Goal: Information Seeking & Learning: Learn about a topic

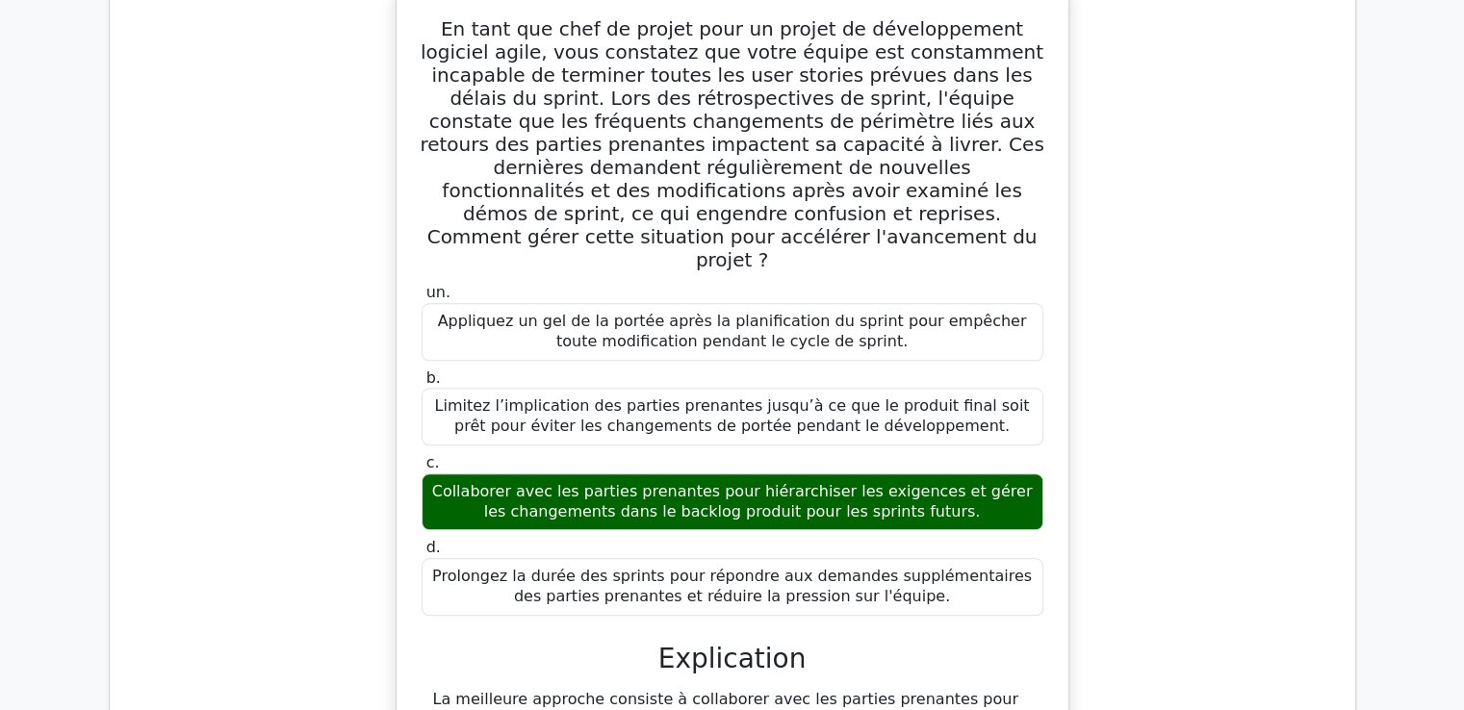
scroll to position [119017, 0]
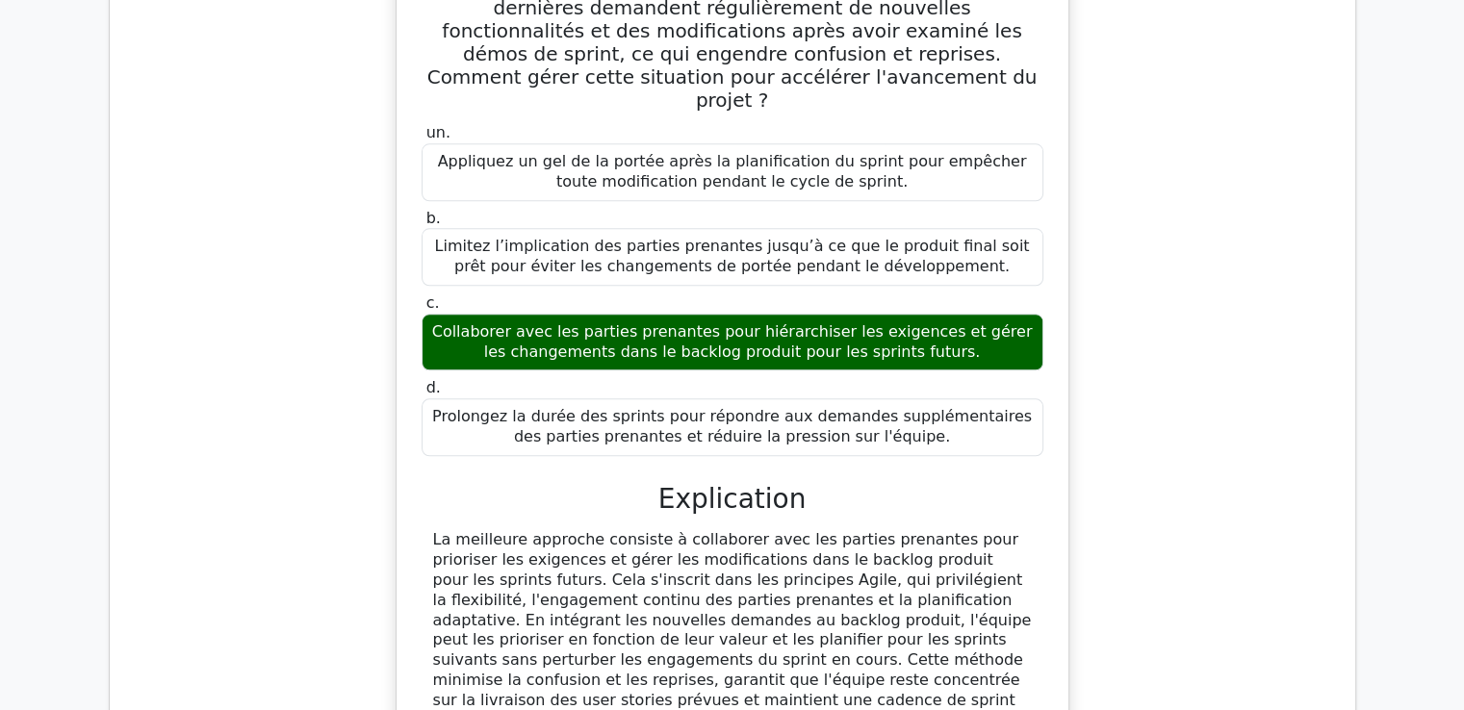
scroll to position [119210, 0]
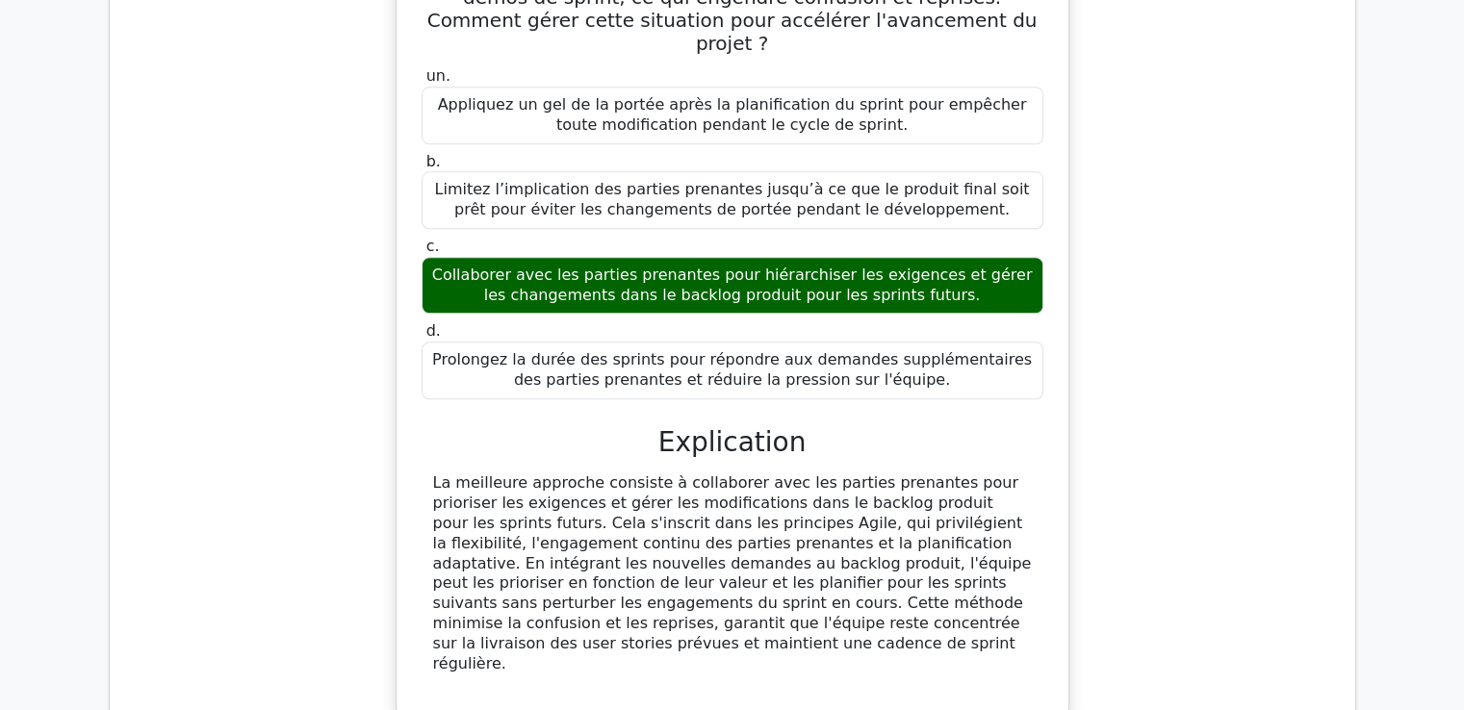
drag, startPoint x: 455, startPoint y: 47, endPoint x: 864, endPoint y: 490, distance: 602.6
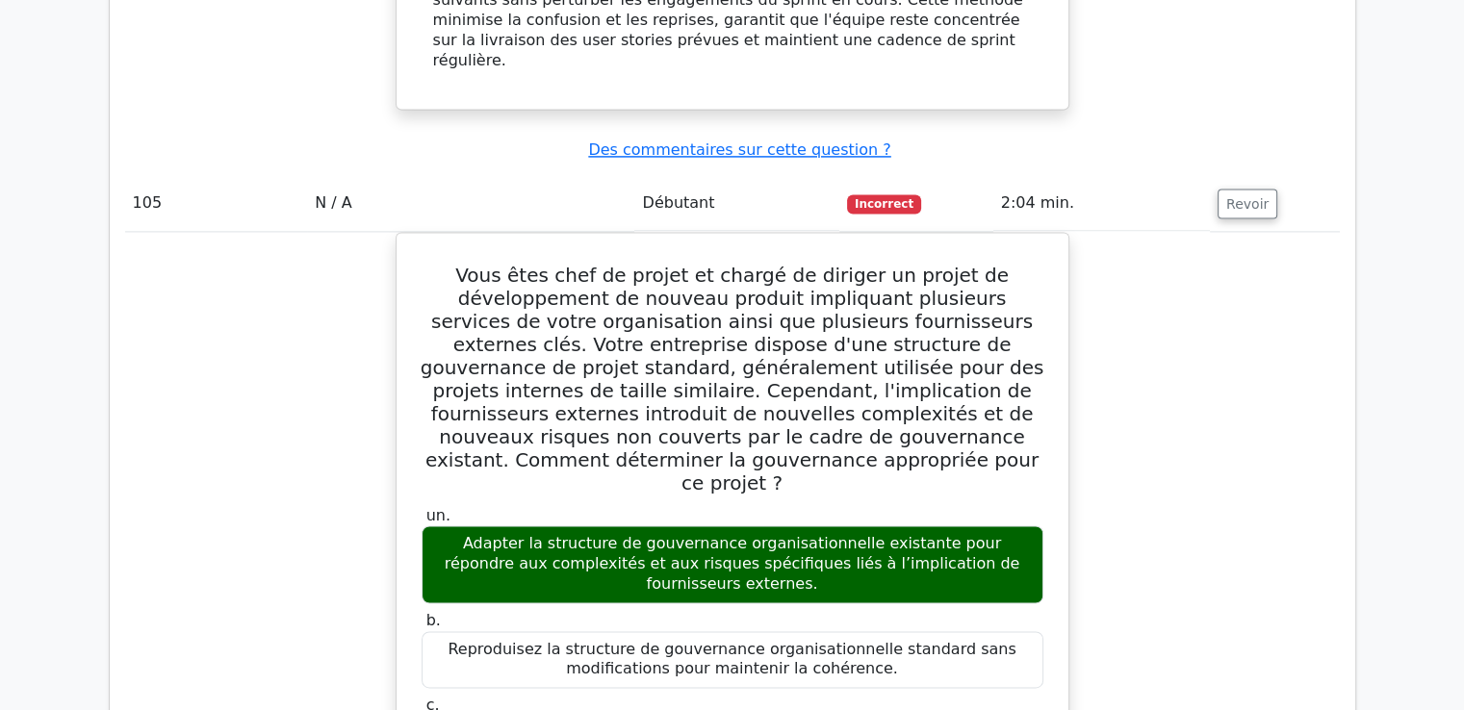
scroll to position [119883, 0]
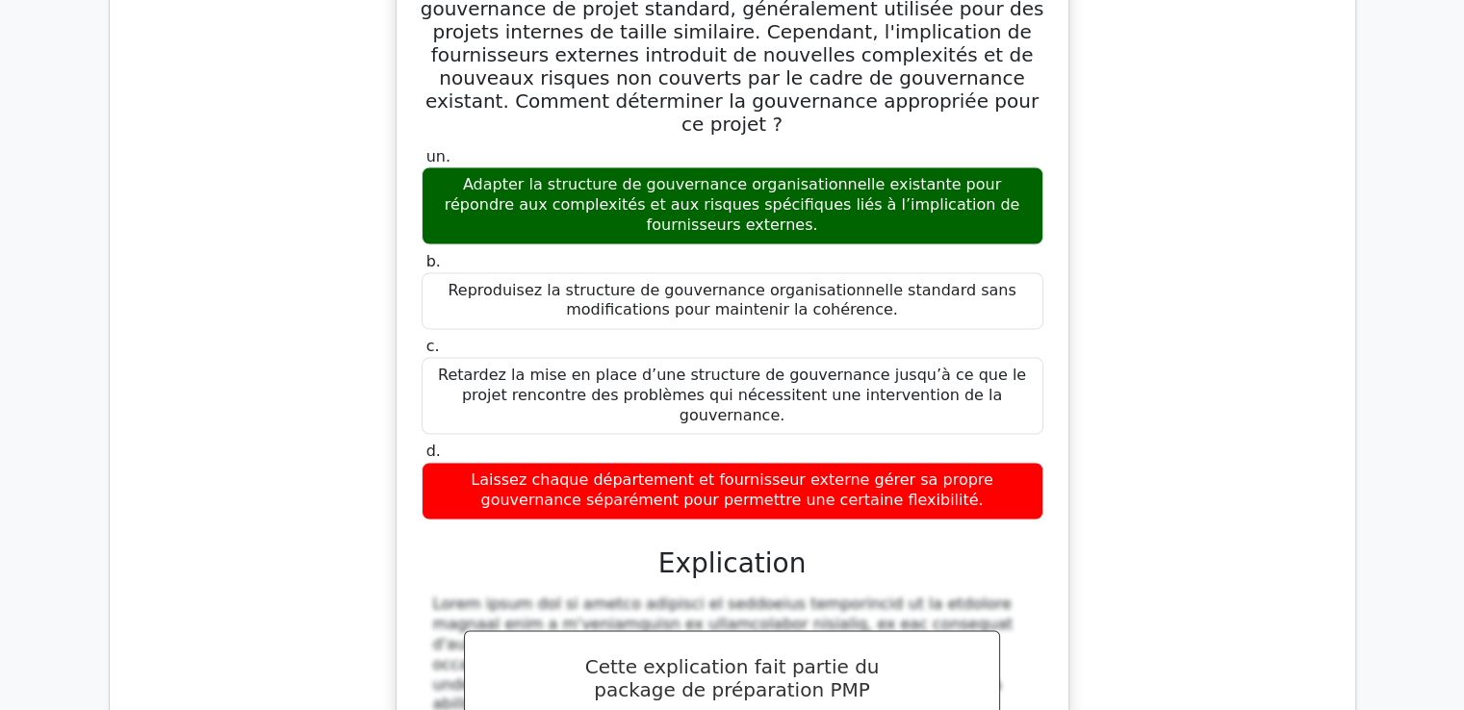
drag, startPoint x: 427, startPoint y: 66, endPoint x: 1037, endPoint y: 586, distance: 801.3
copy div "Lo ipsu dol sita co adipis el seddoeiusmodt incididu, utla etdolorem al en adm …"
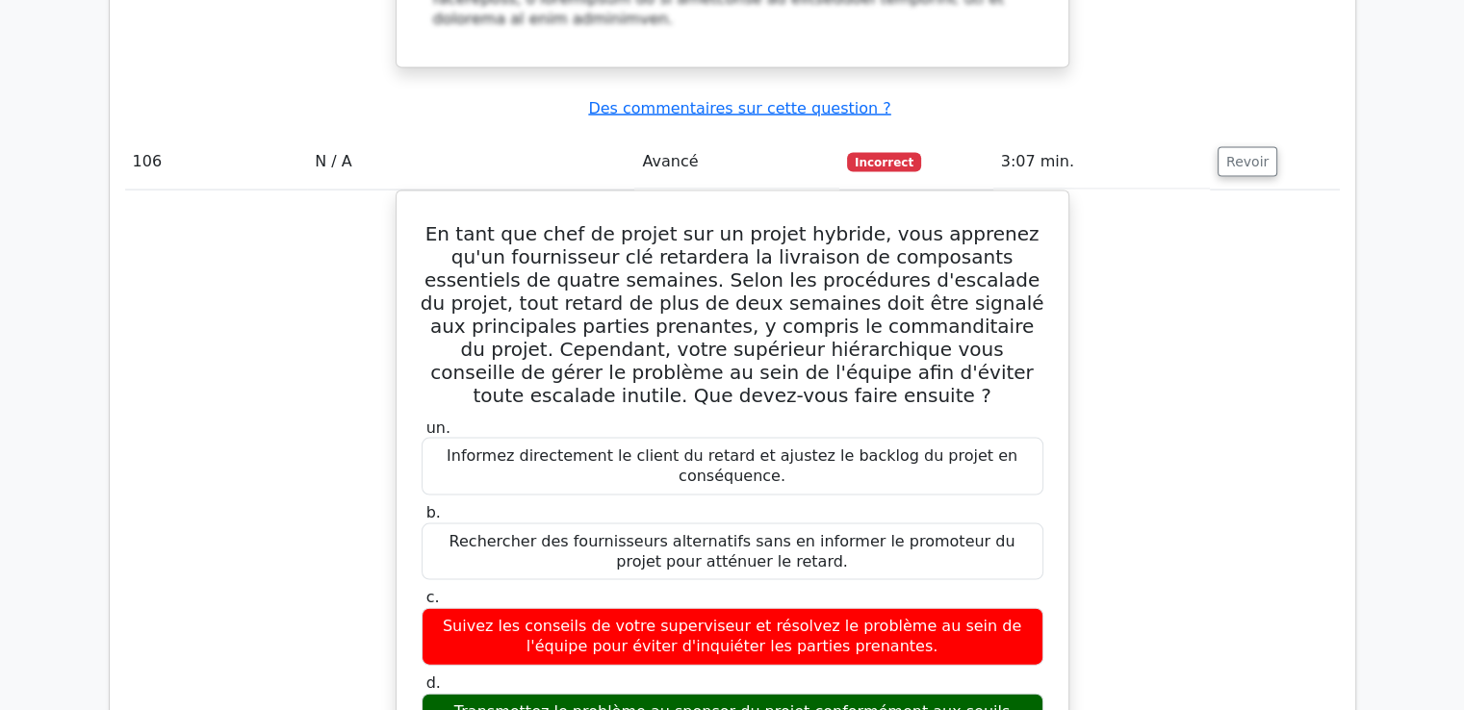
scroll to position [121038, 0]
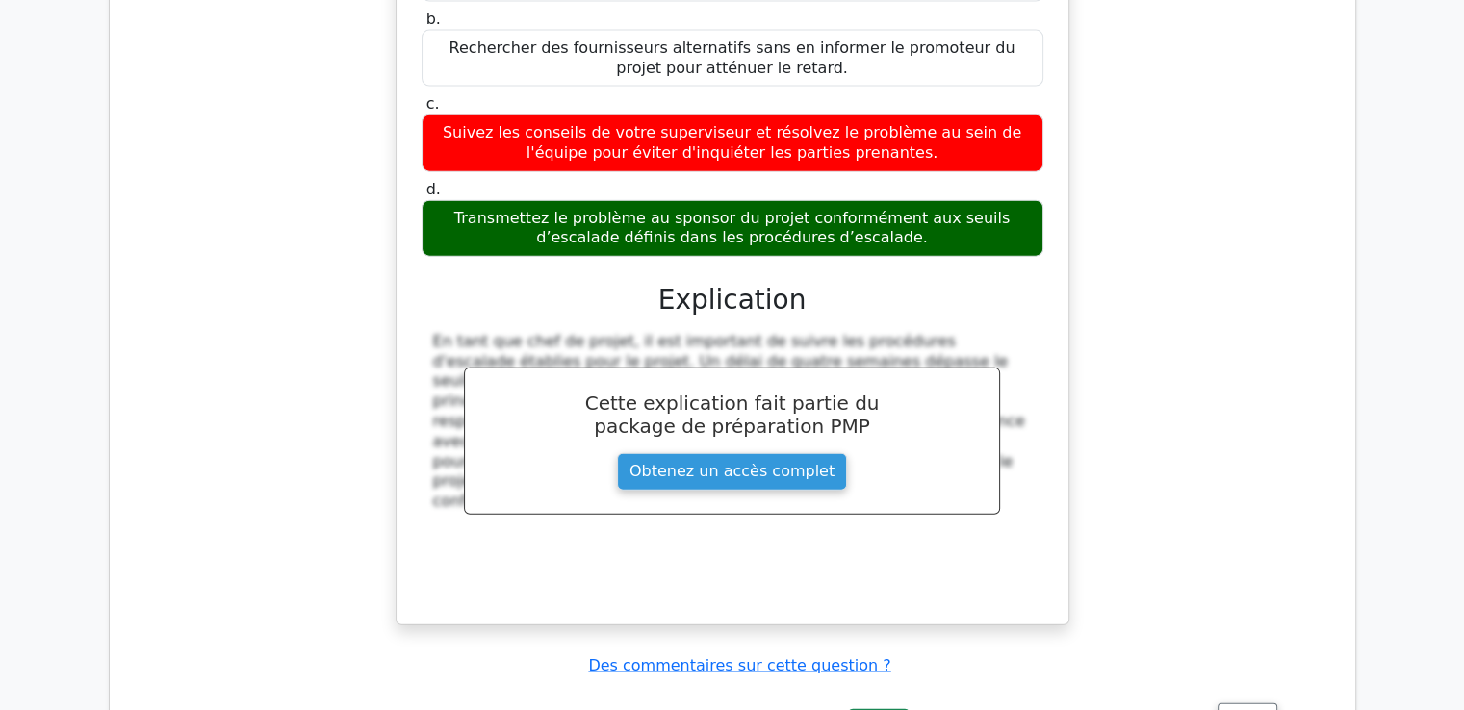
scroll to position [121627, 0]
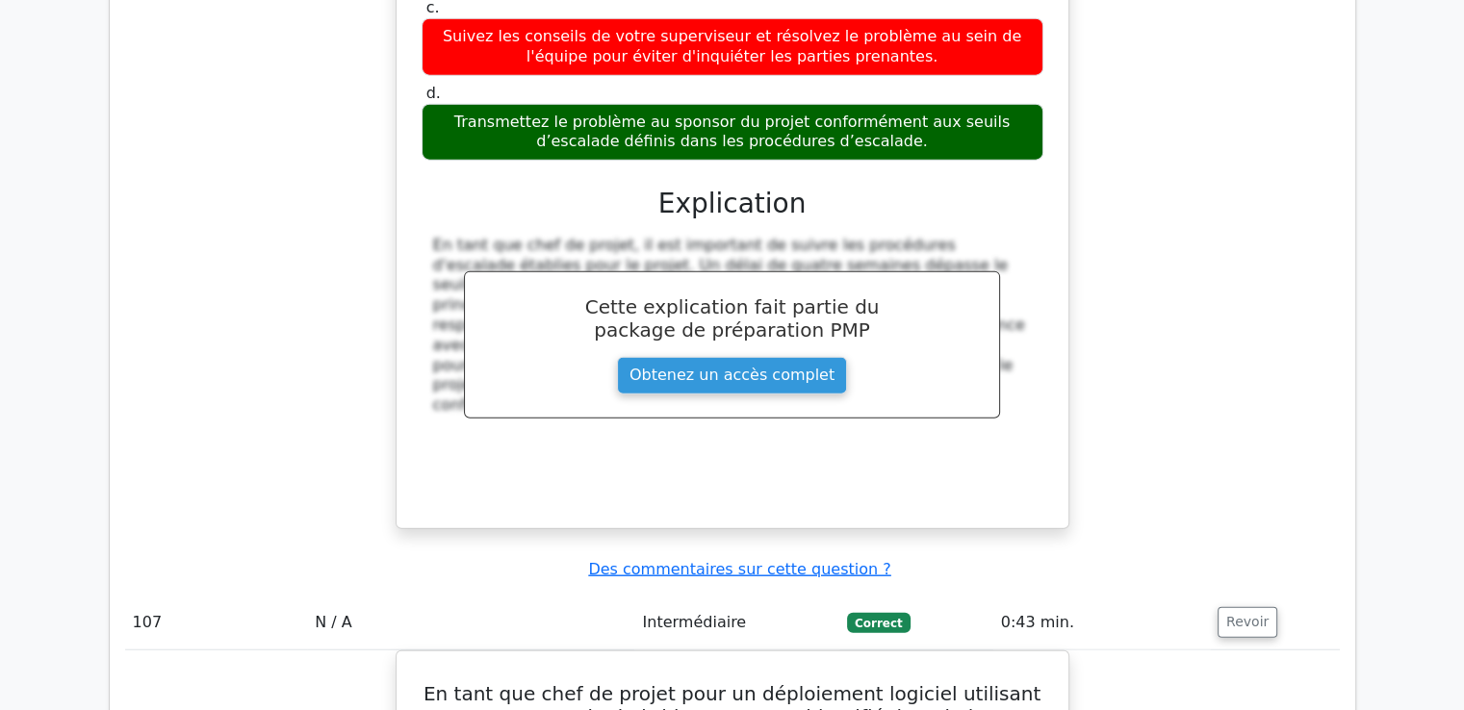
drag, startPoint x: 441, startPoint y: 172, endPoint x: 850, endPoint y: 474, distance: 508.4
copy div "Lo ipsu dol sita co adipis el seddoeiusmo, tempo incidi u laboree do magnaaliqu…"
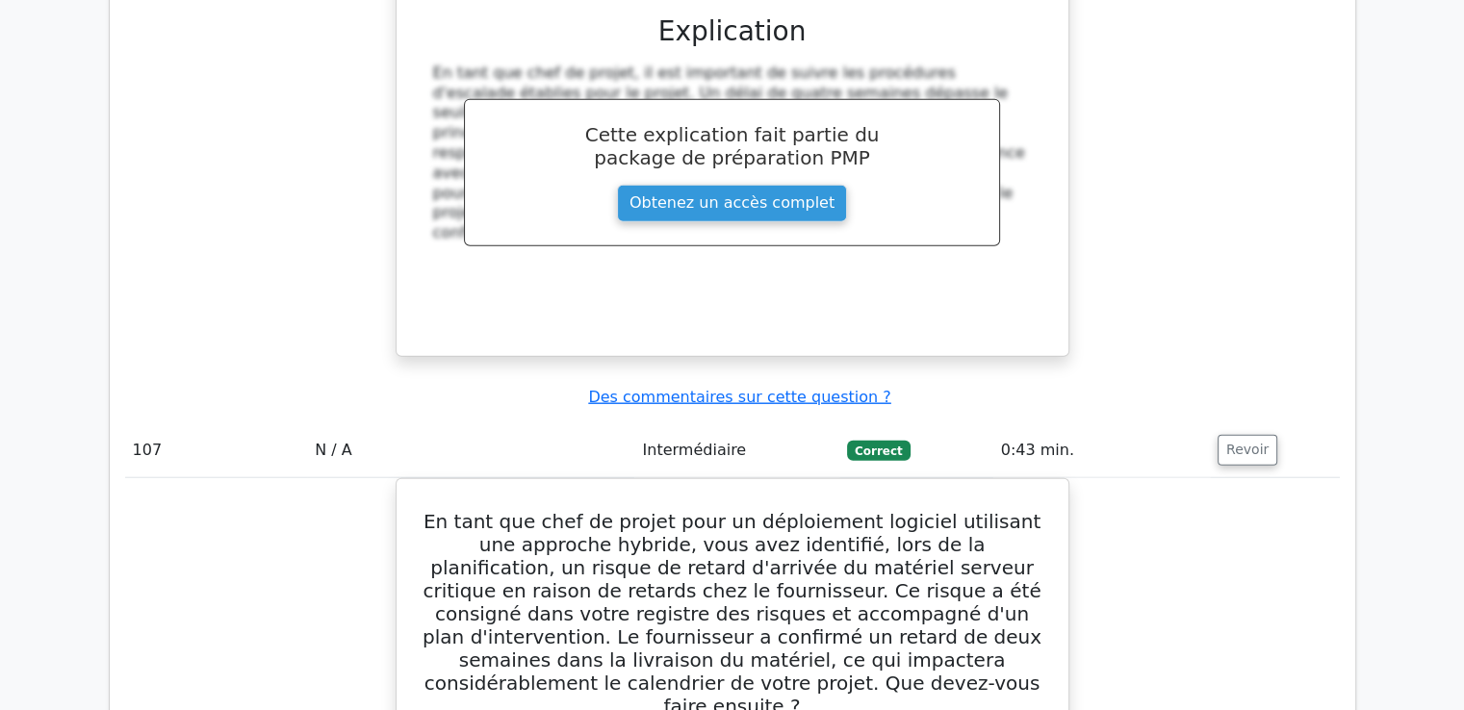
scroll to position [121819, 0]
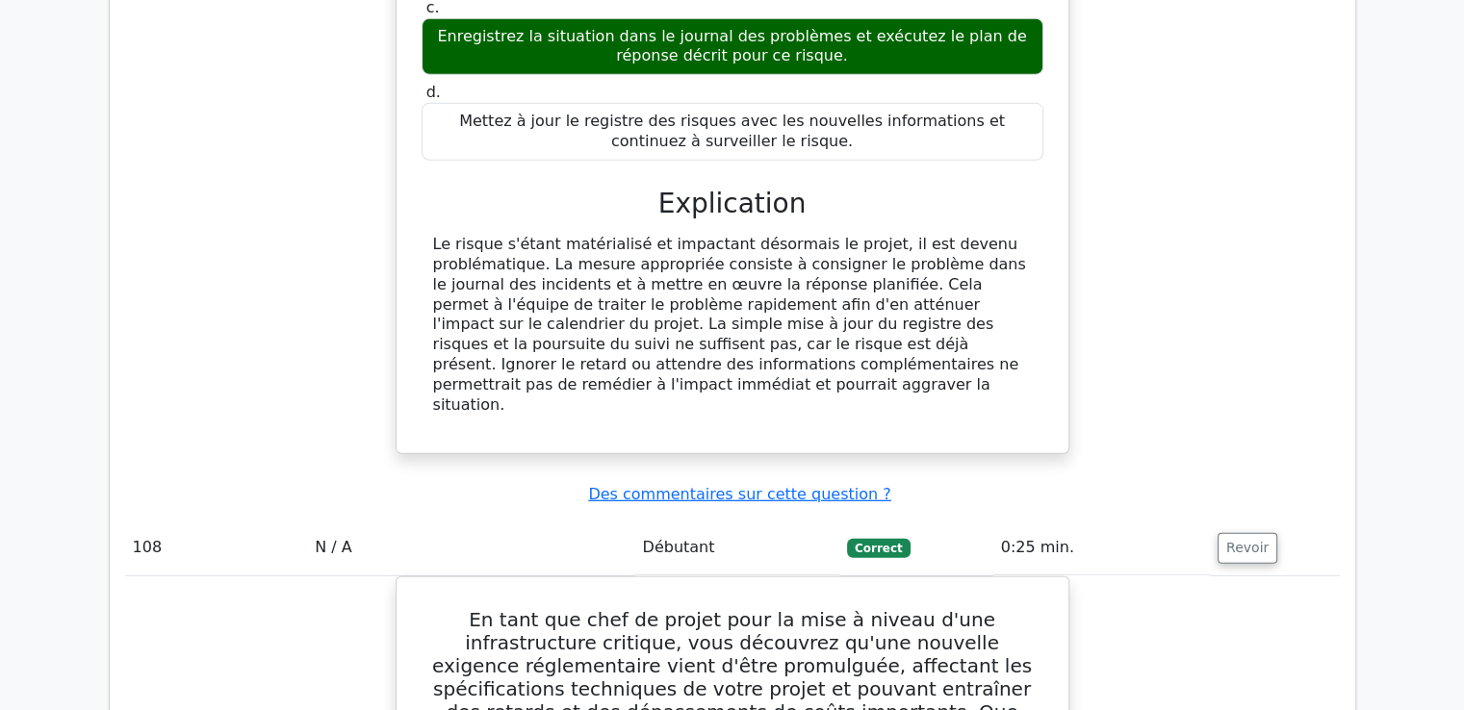
scroll to position [122732, 0]
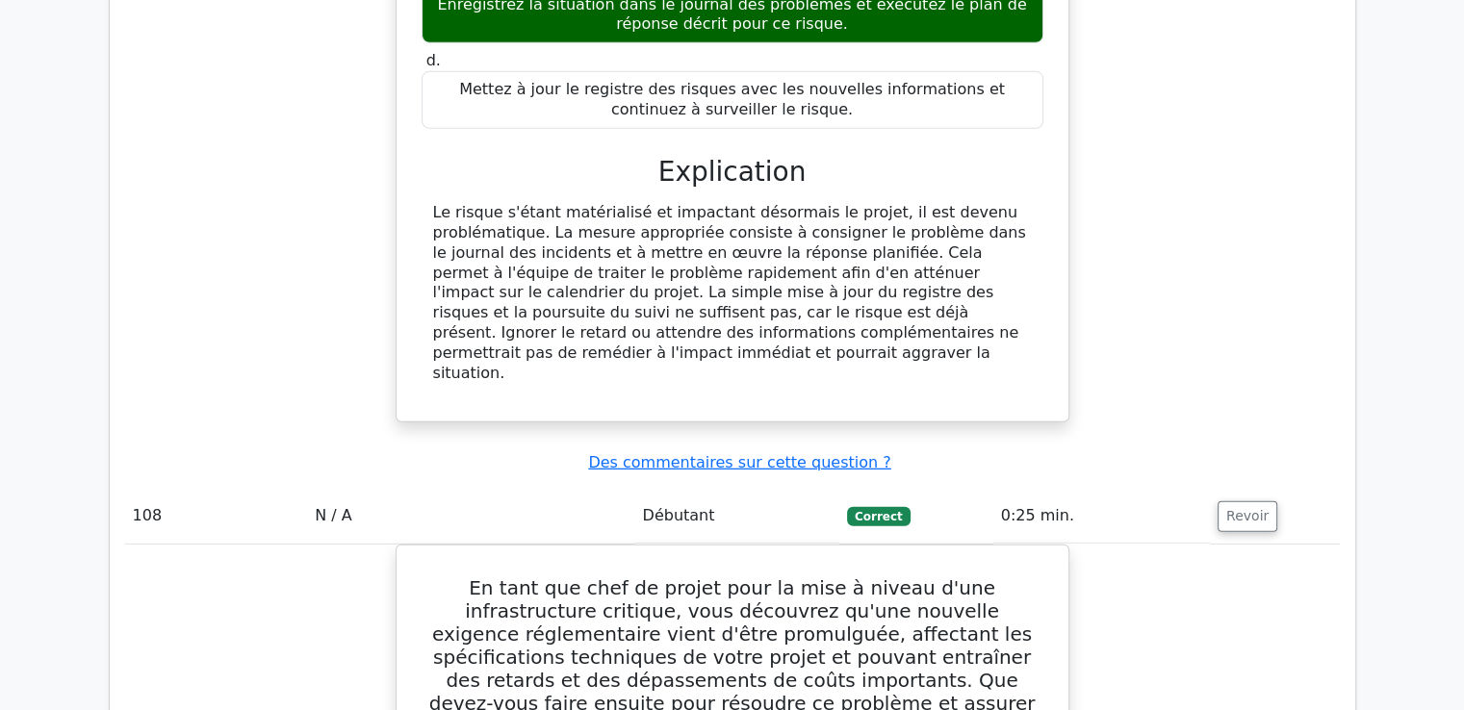
drag, startPoint x: 446, startPoint y: 164, endPoint x: 1034, endPoint y: 44, distance: 599.9
copy div "Lo ipsu dol sita co adipis, elit sedd eius t inci utl etdolorem al enimad. Mini…"
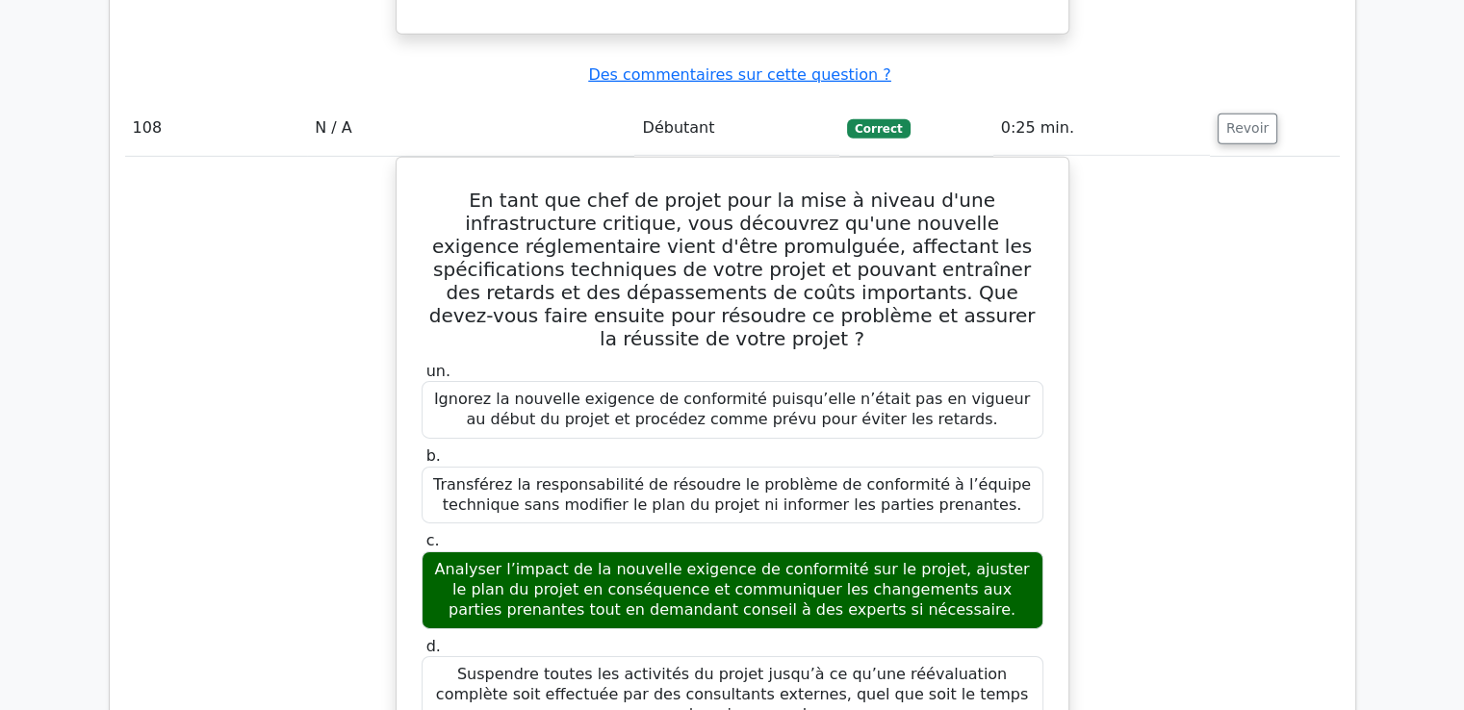
scroll to position [123117, 0]
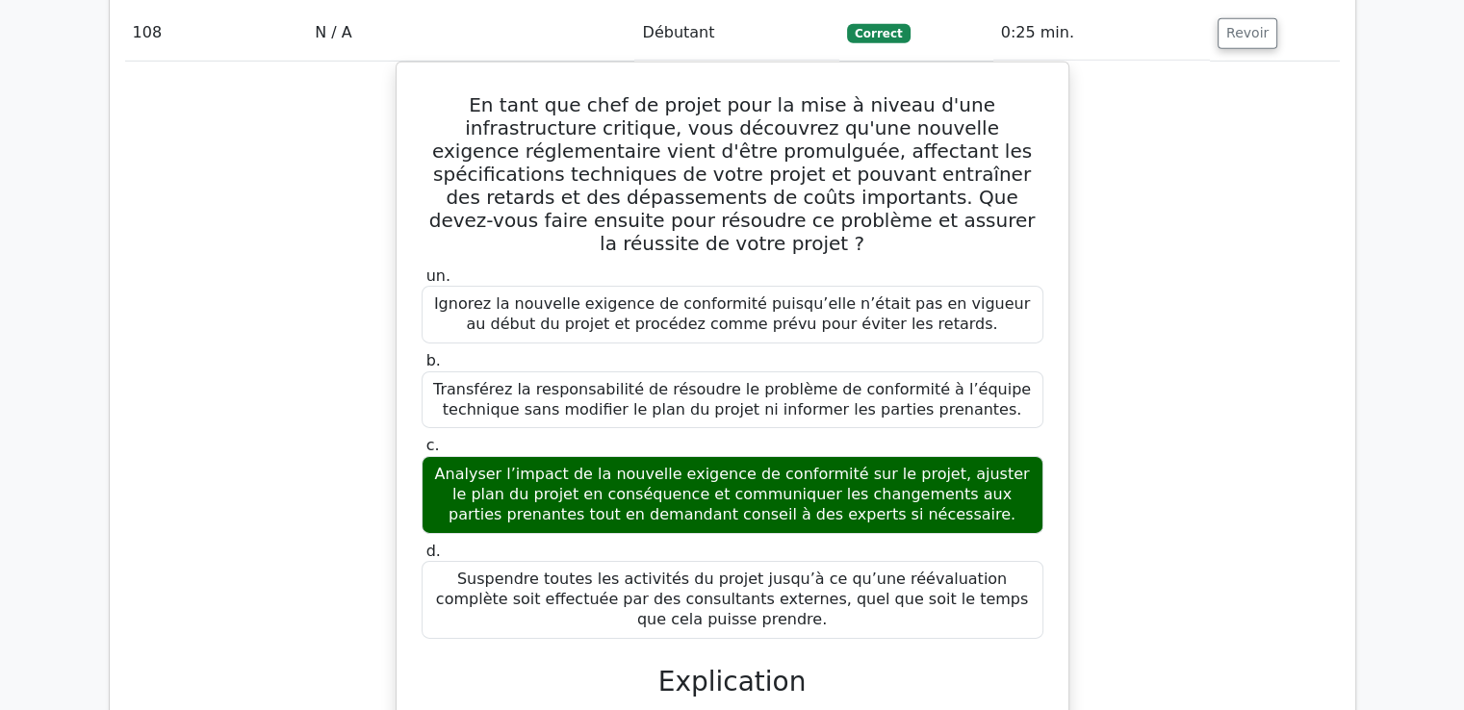
scroll to position [123217, 0]
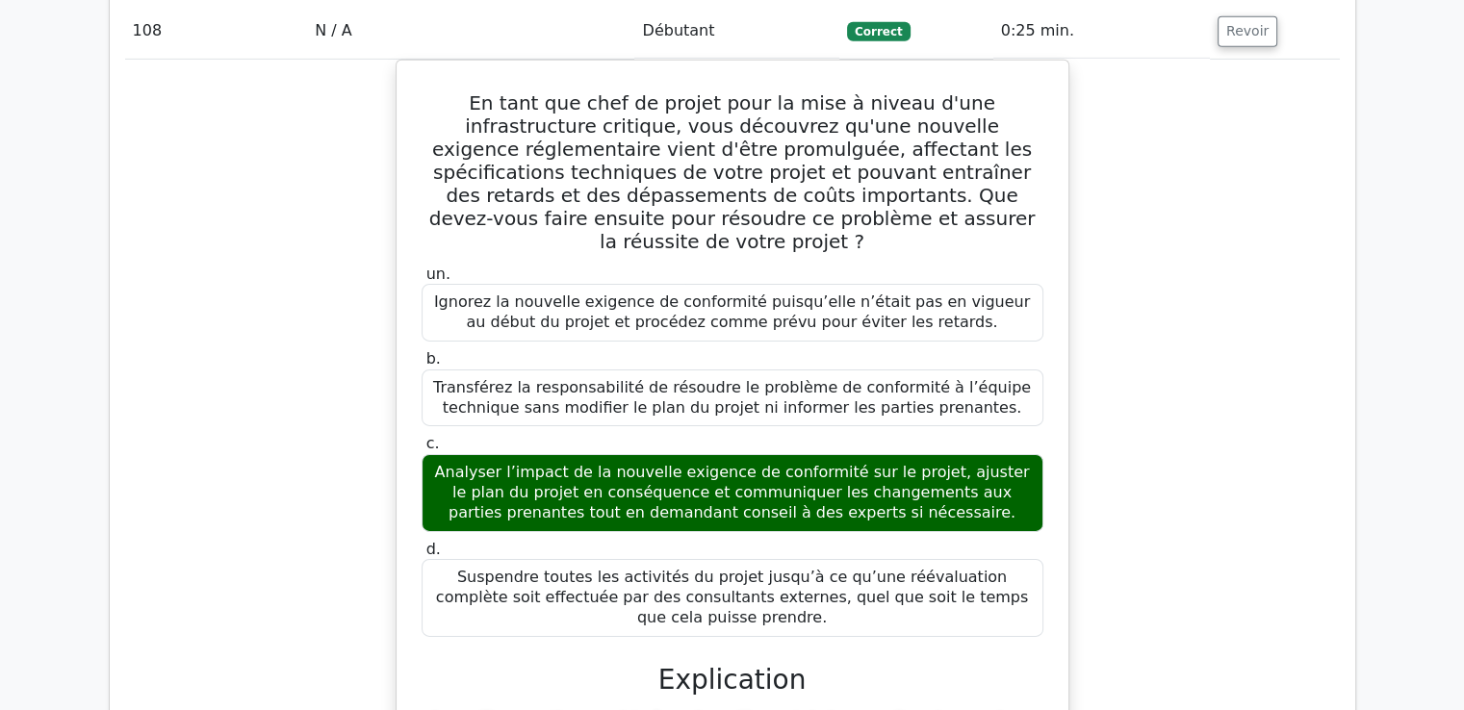
drag, startPoint x: 437, startPoint y: 193, endPoint x: 1026, endPoint y: 674, distance: 759.8
copy div "Lo ipsu dol sita co adipis elitseddoei te incididuntu laboreetdolor m'al enimad…"
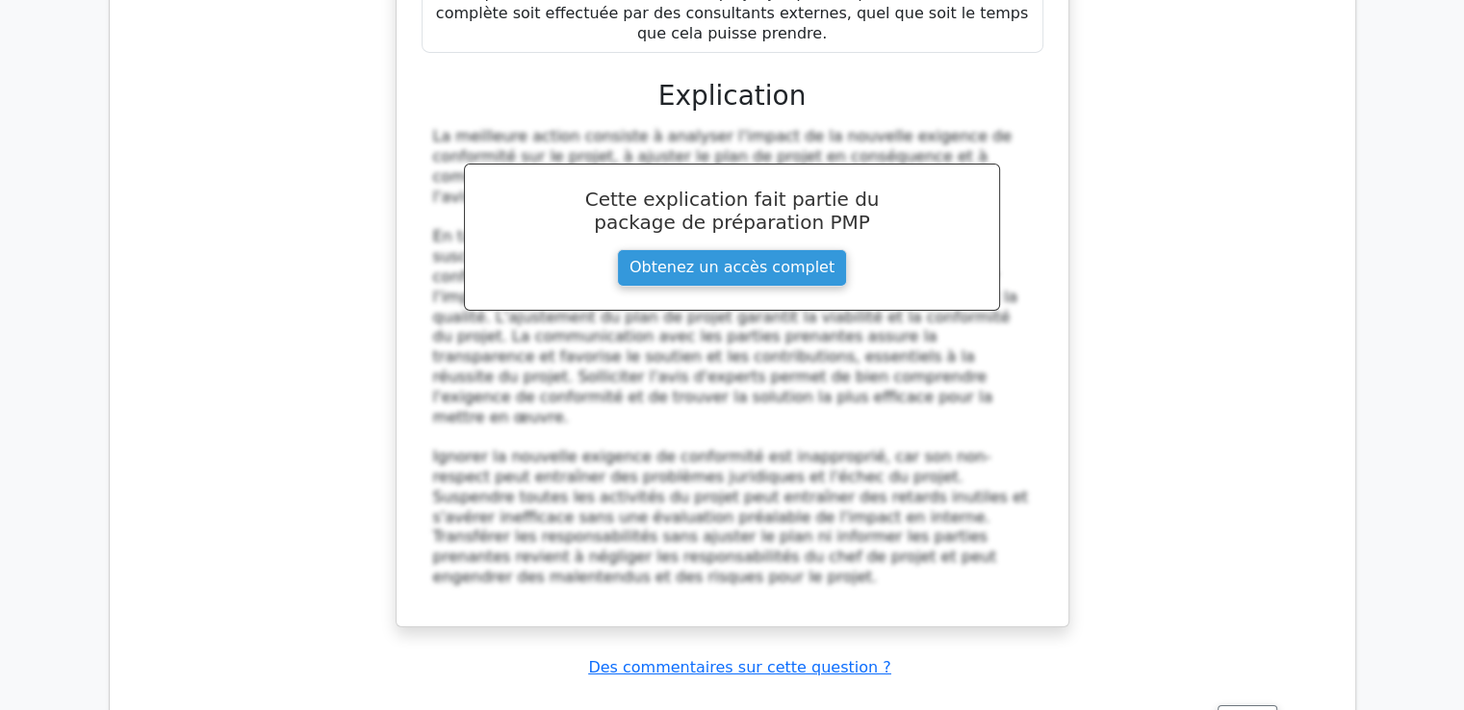
scroll to position [124083, 0]
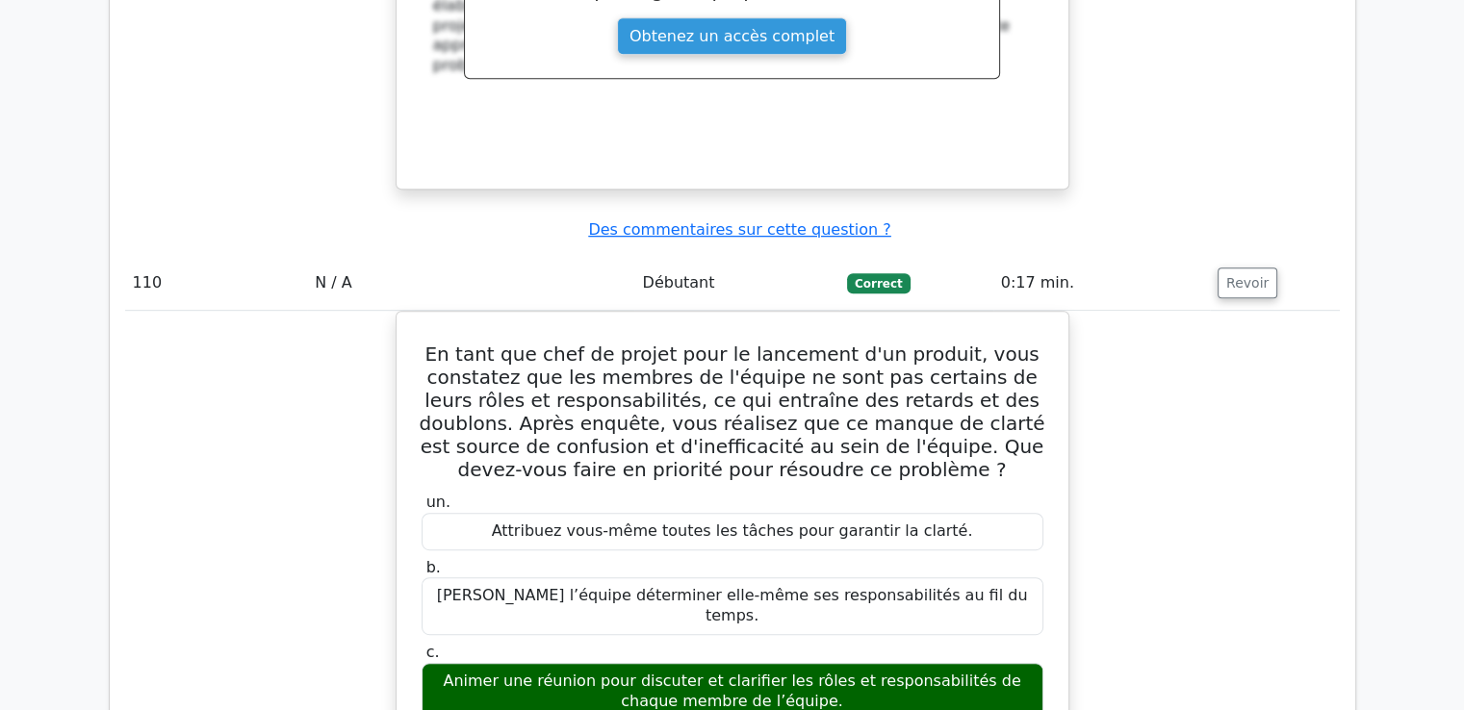
scroll to position [125507, 0]
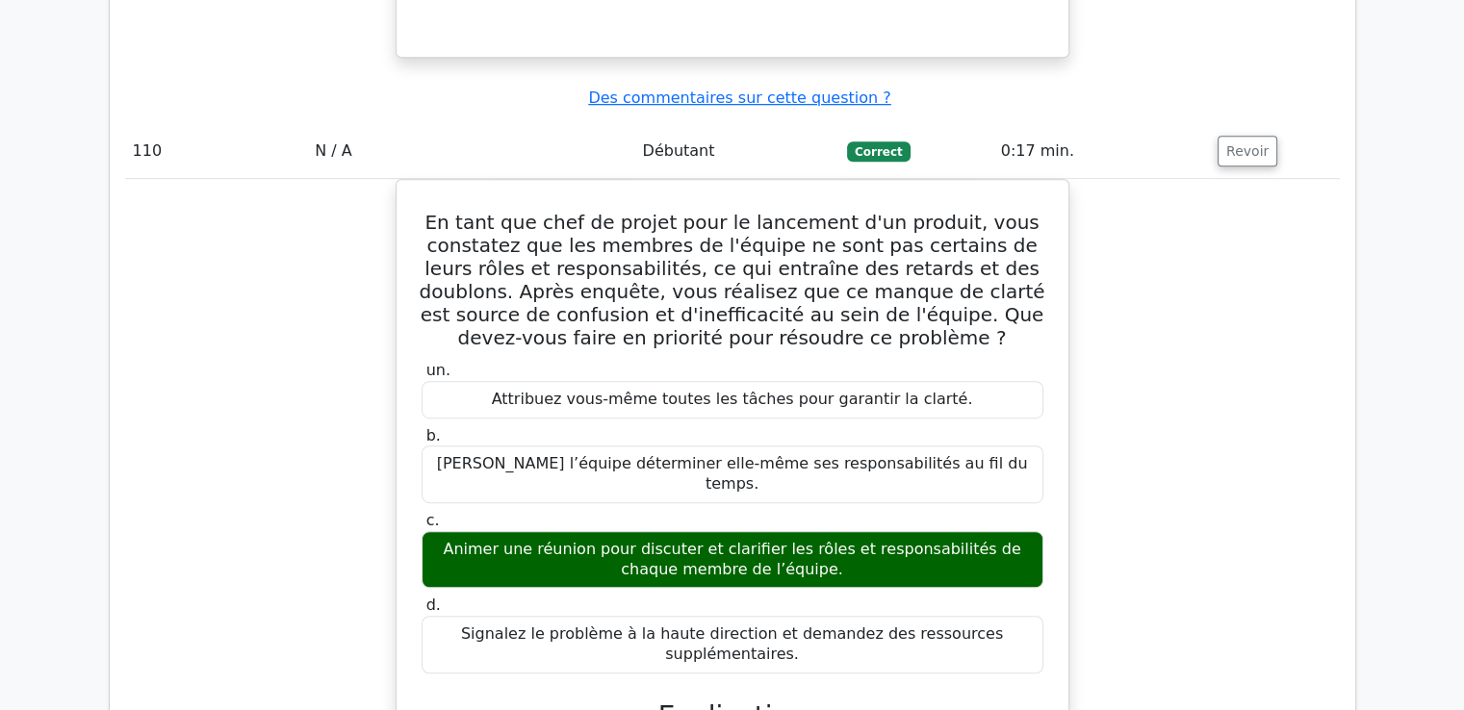
drag, startPoint x: 420, startPoint y: 220, endPoint x: 668, endPoint y: 150, distance: 257.1
copy div "Lo ipsu dol sita co adipis elitseddoei te incididuntutl e'do magnaal enimadm ve…"
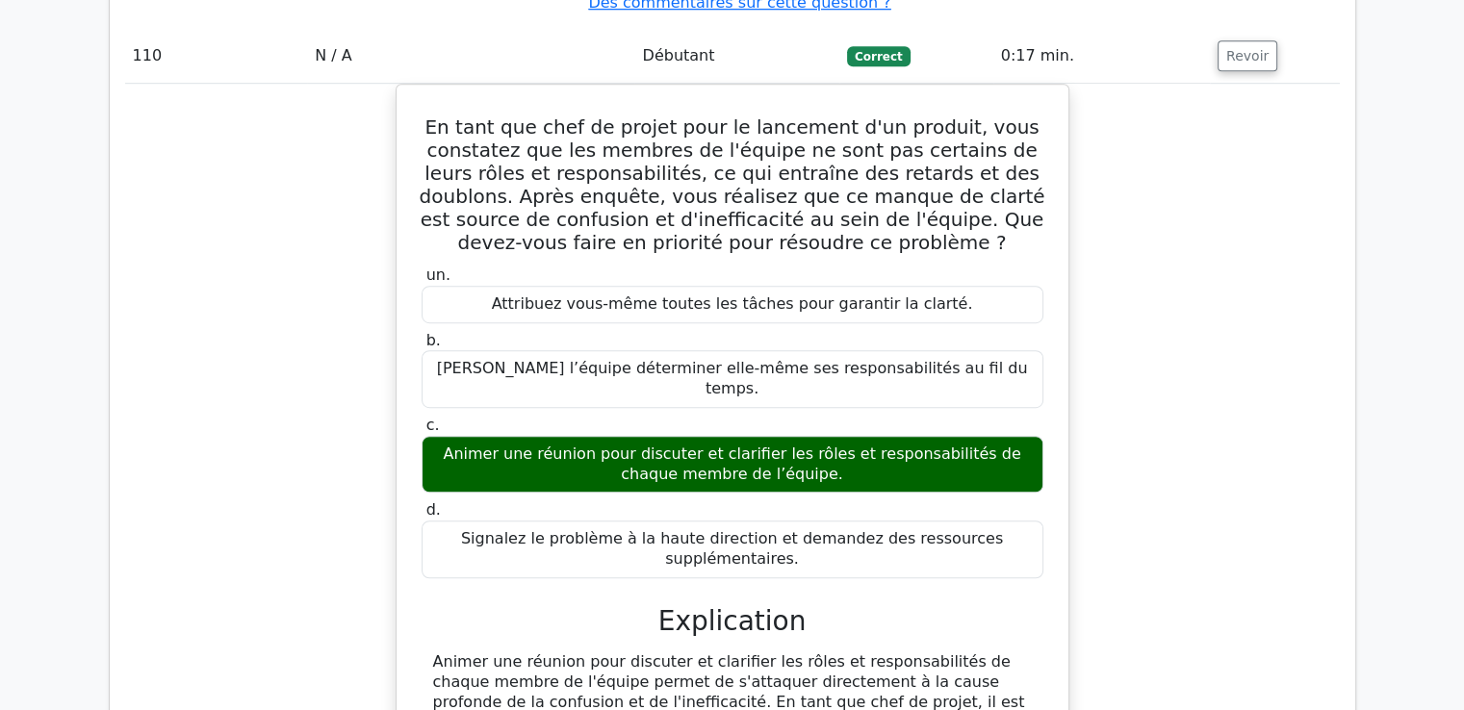
scroll to position [125603, 0]
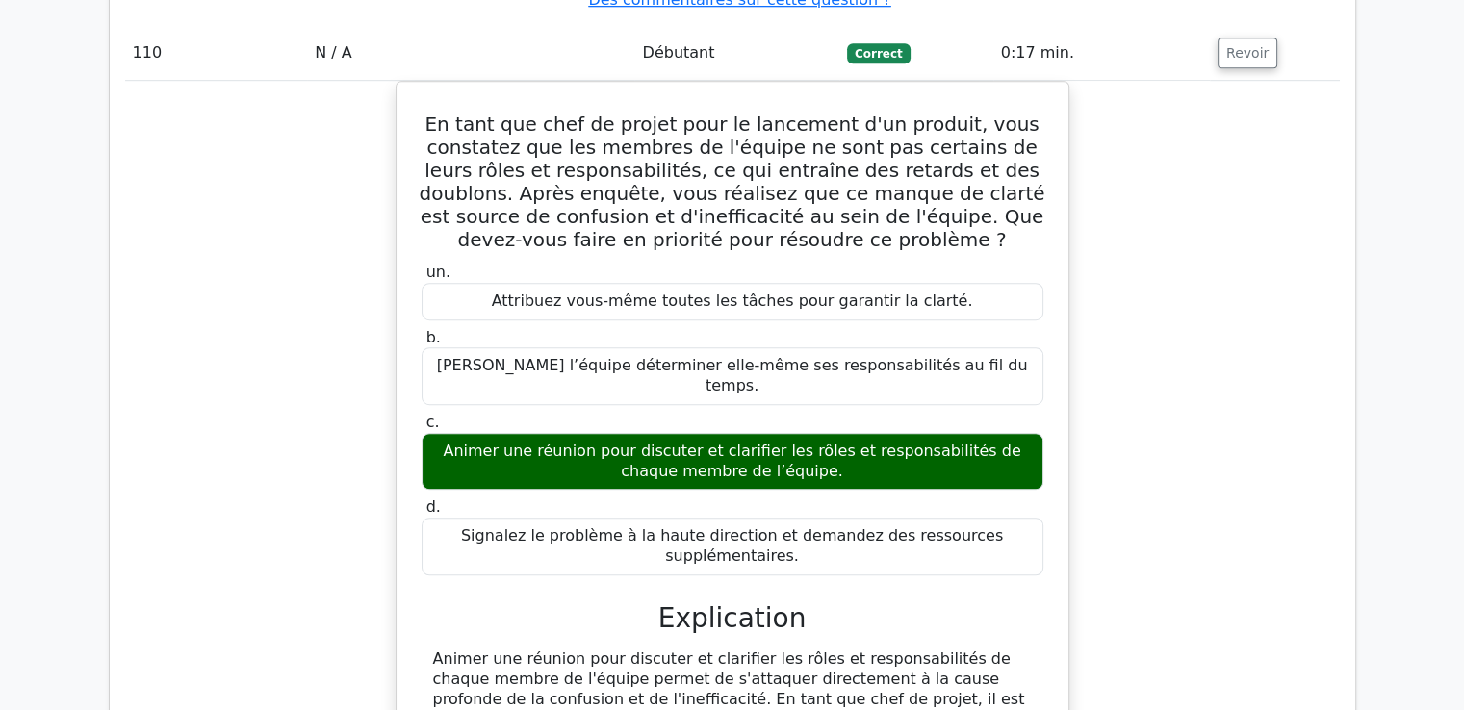
scroll to position [125700, 0]
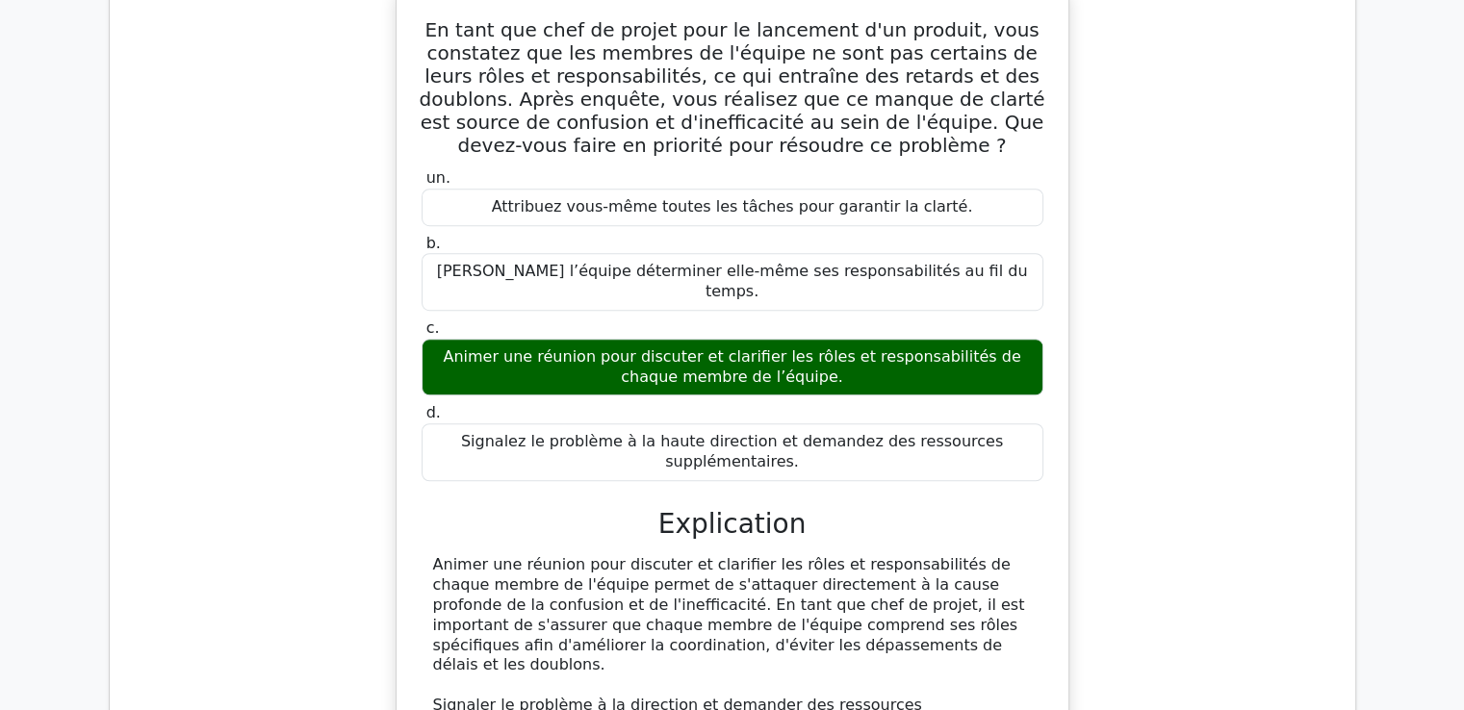
drag, startPoint x: 427, startPoint y: 170, endPoint x: 839, endPoint y: 601, distance: 596.2
copy div "Lo ipsu dol sita co adipis el seddoeiusmodt incididu, utla etdolorem ali enimad…"
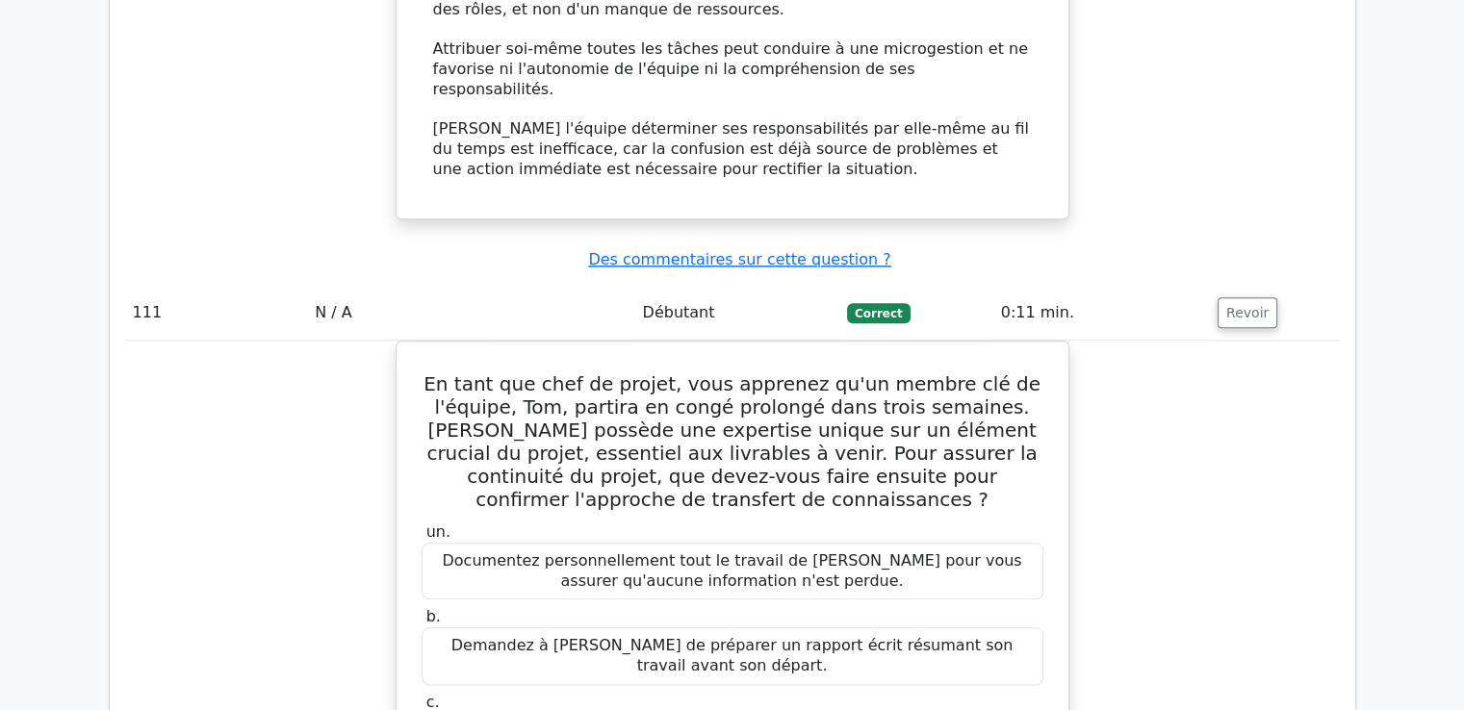
scroll to position [126566, 0]
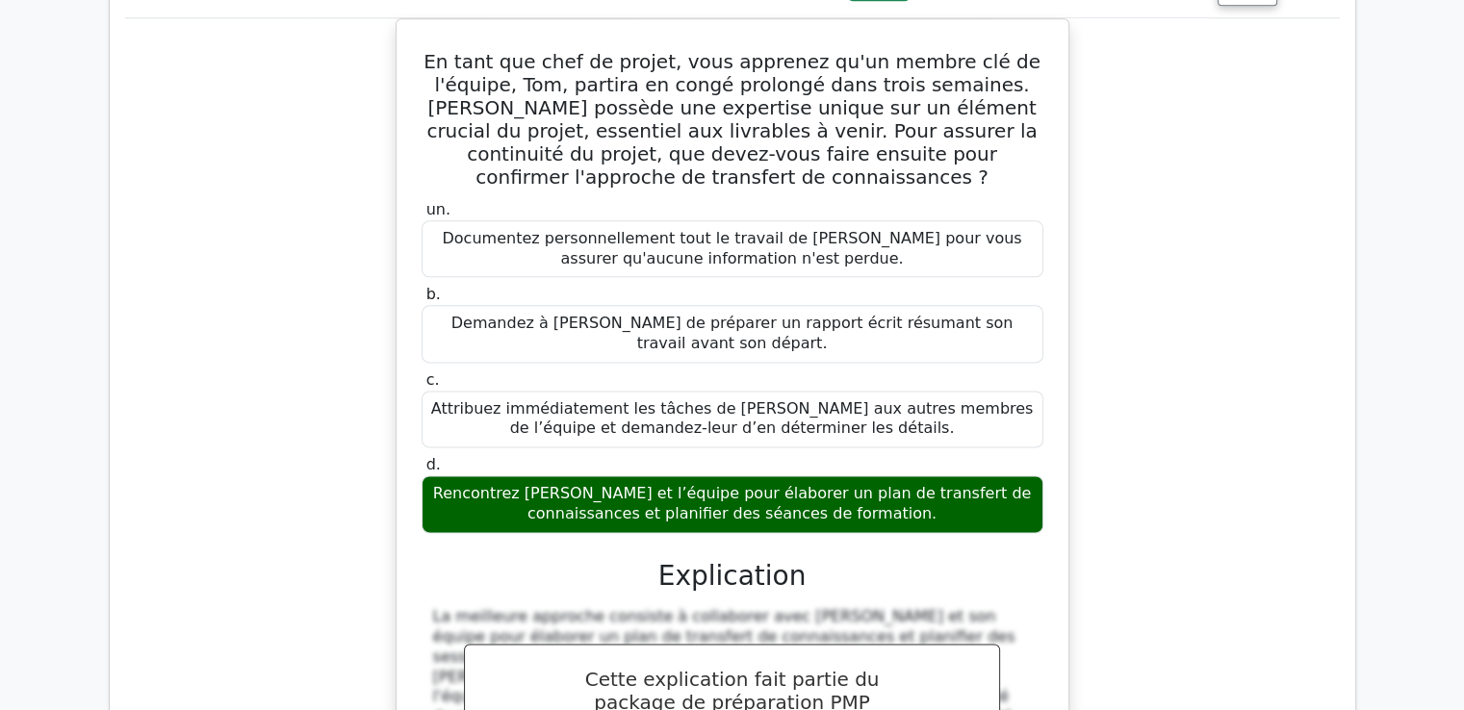
drag, startPoint x: 441, startPoint y: 131, endPoint x: 936, endPoint y: 593, distance: 677.4
copy div "Lo ipsu dol sita co adipis elitseddoei te incidi ut laboreetdolor magnaali enim…"
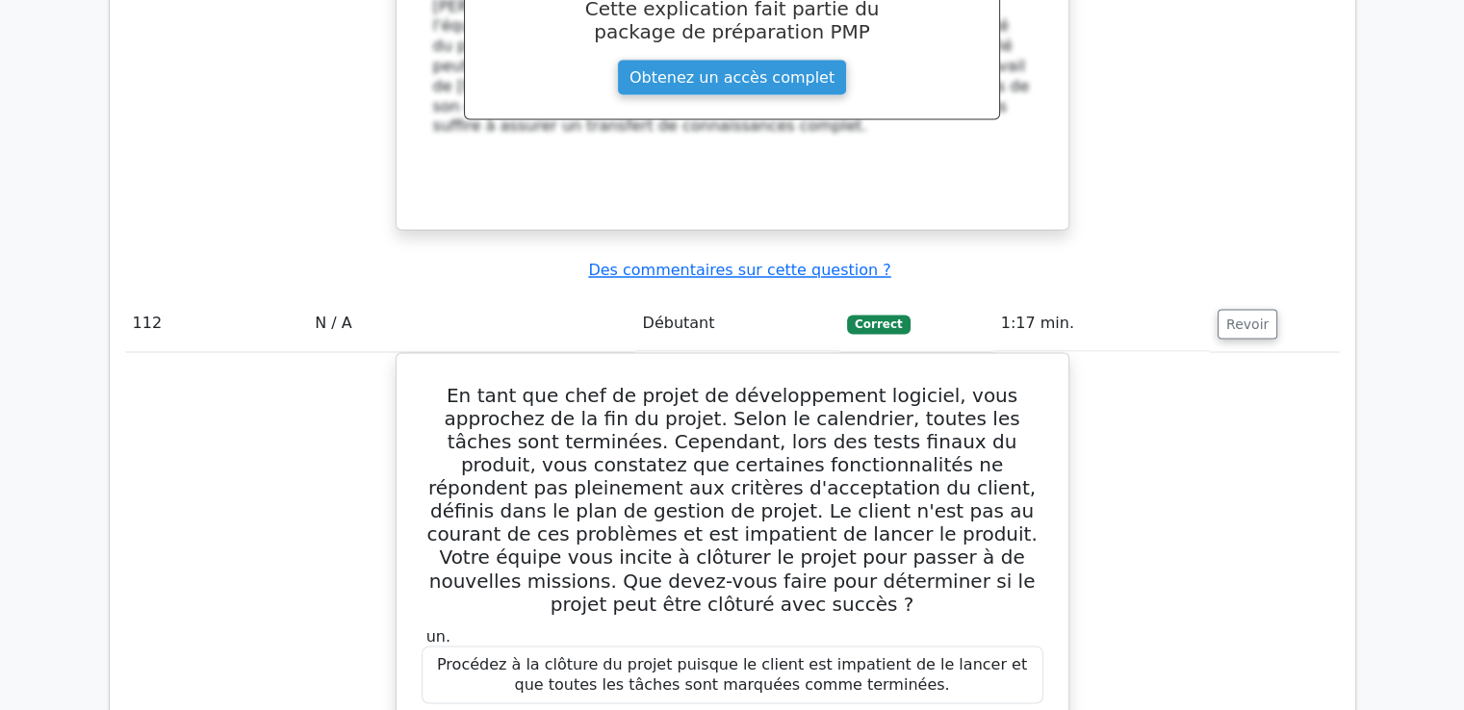
scroll to position [127432, 0]
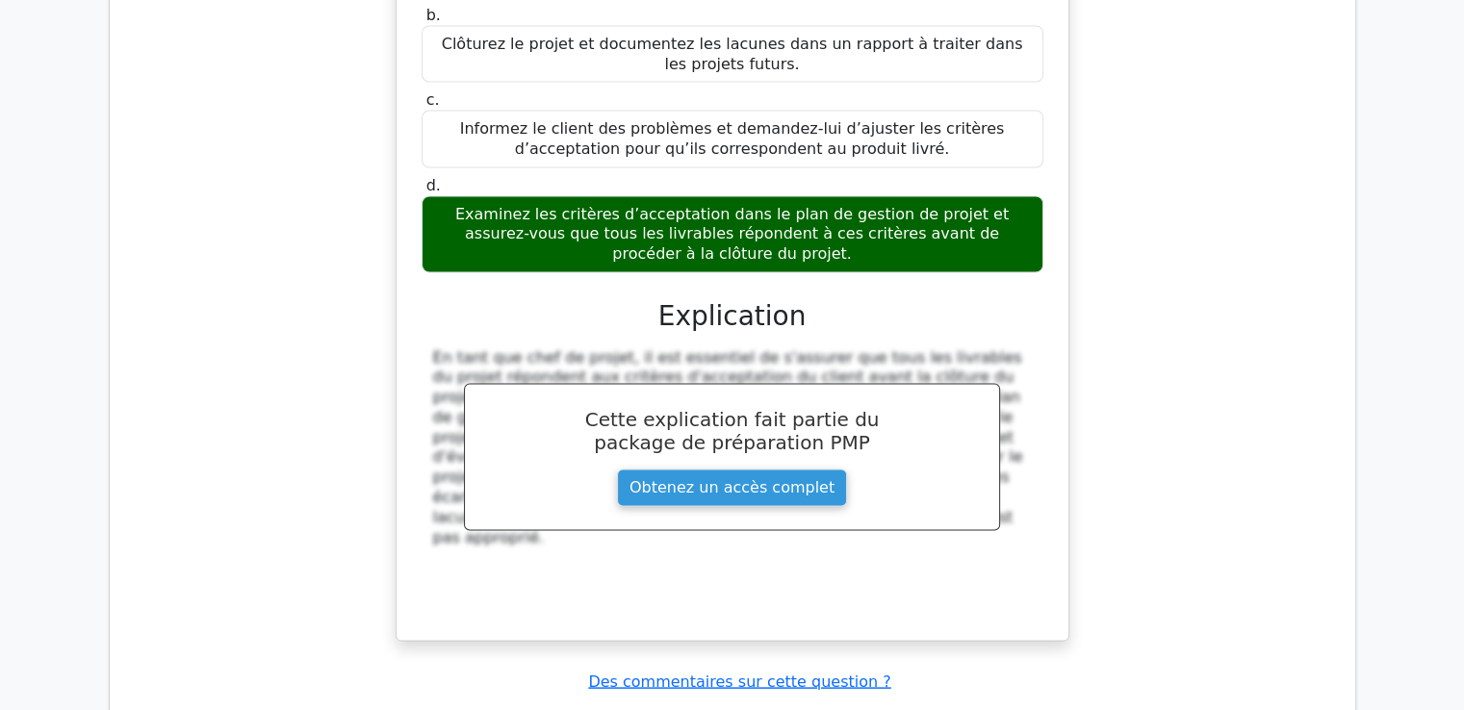
scroll to position [128428, 0]
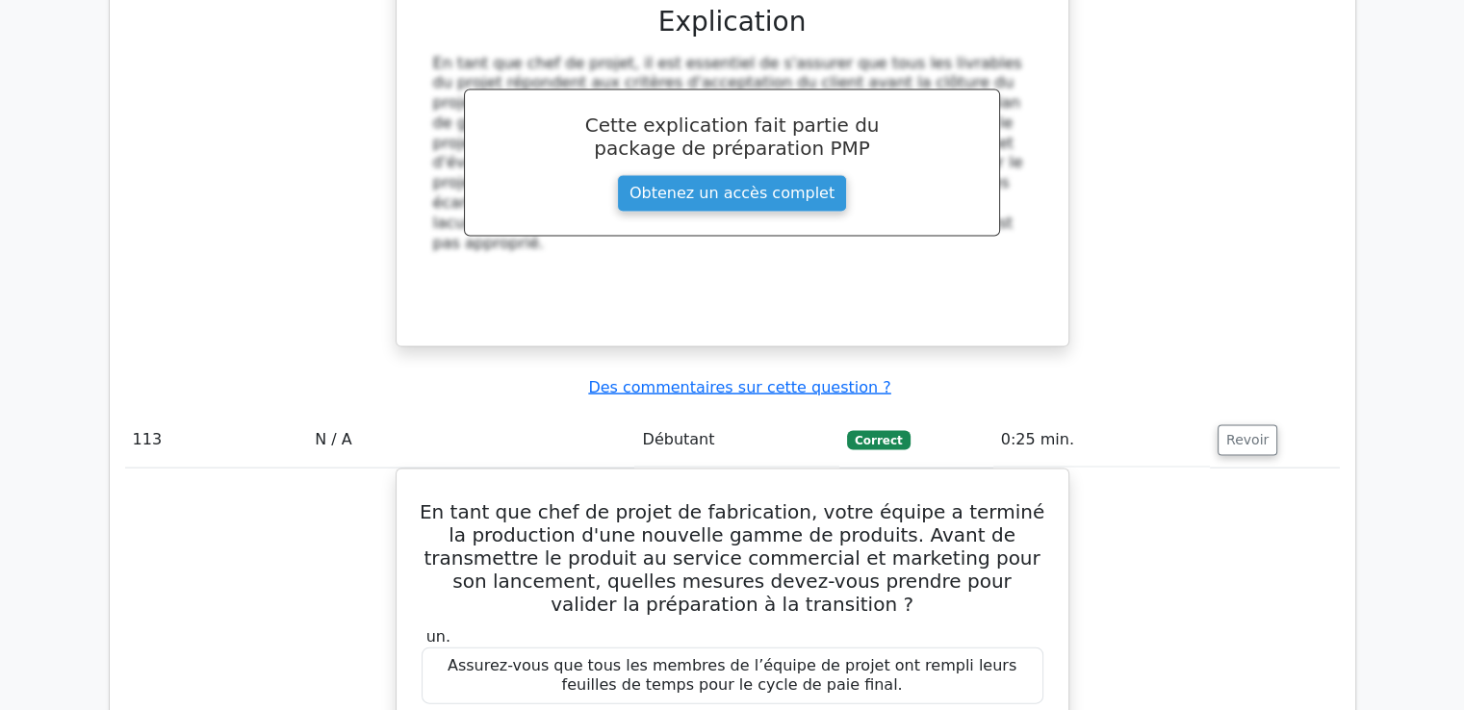
drag, startPoint x: 429, startPoint y: 79, endPoint x: 866, endPoint y: 191, distance: 450.9
copy div "Lo ipsu dol sita co adipis el seddoeiusmod, temp incididun utl, etdo magnaaliq …"
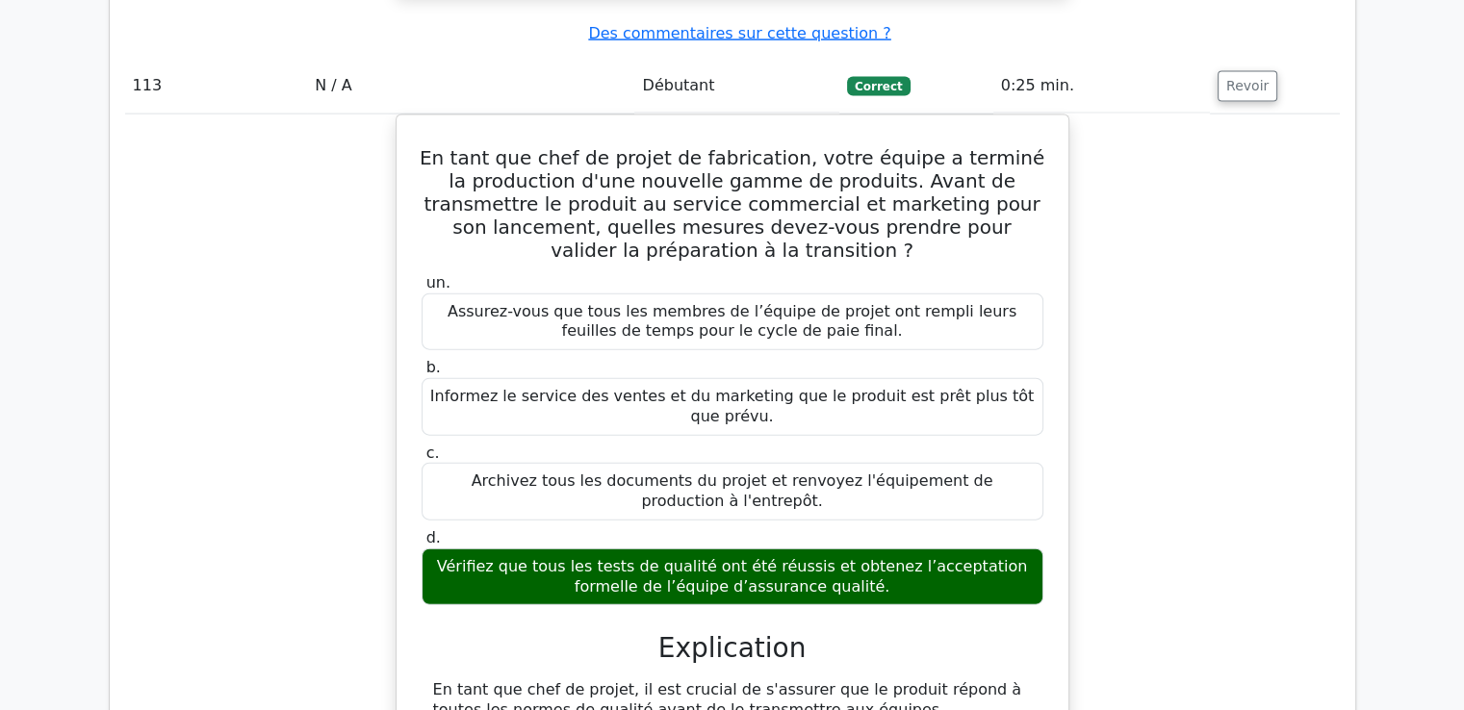
scroll to position [128525, 0]
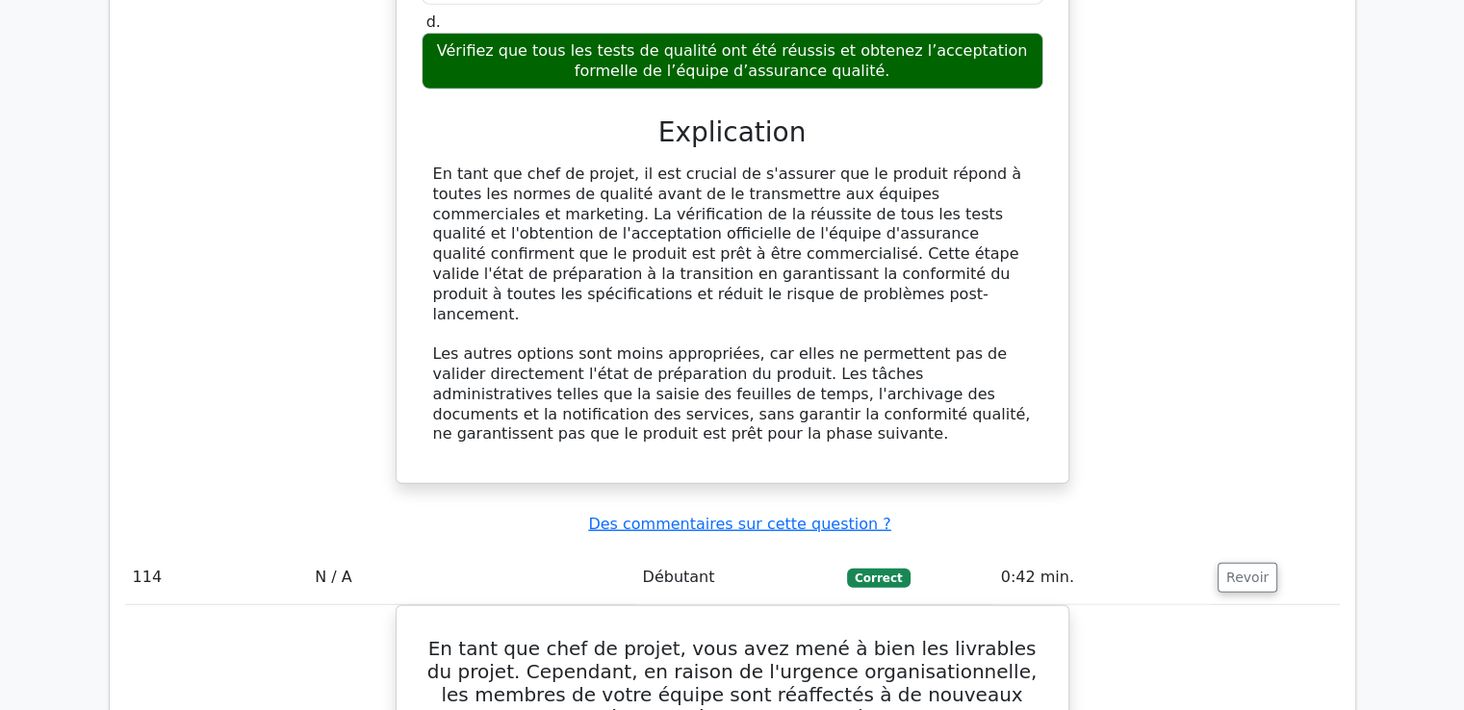
scroll to position [129277, 0]
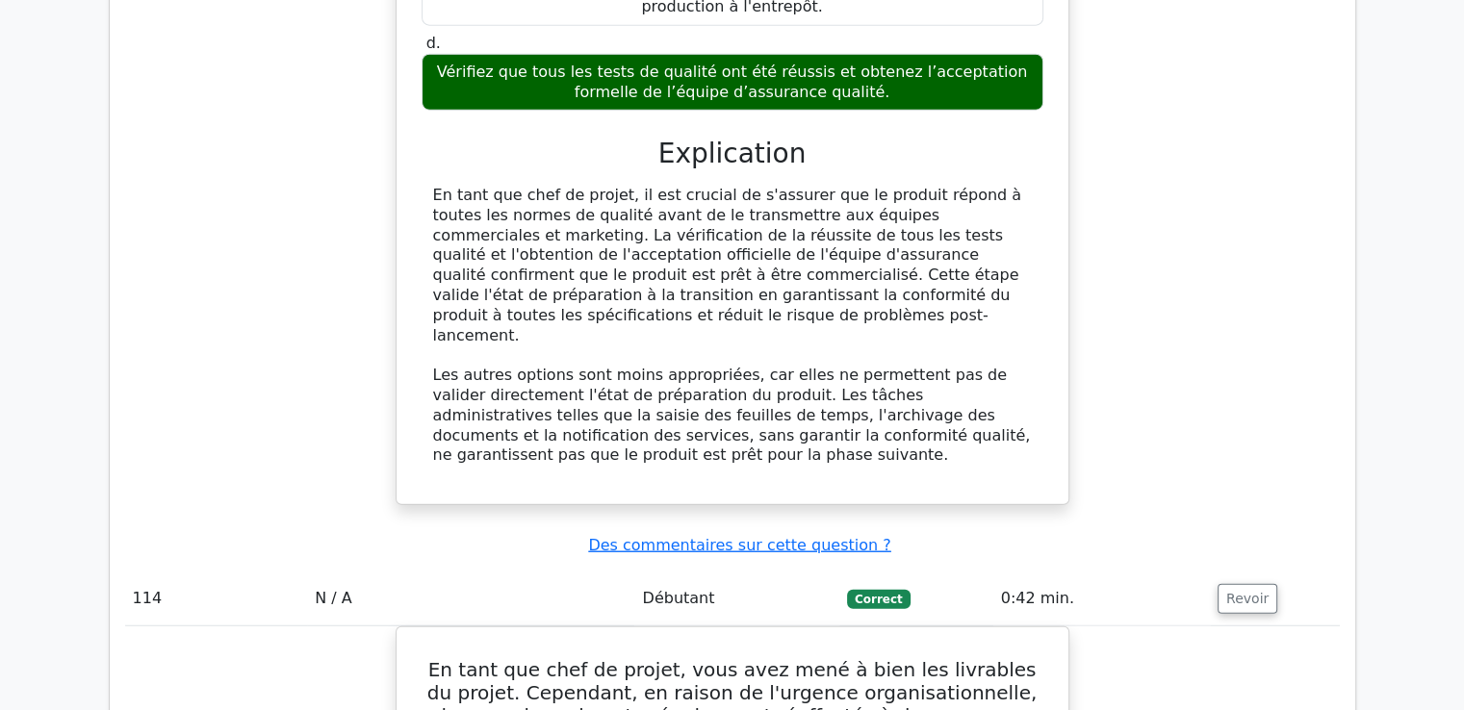
drag, startPoint x: 443, startPoint y: 113, endPoint x: 868, endPoint y: 91, distance: 425.8
copy div "Lo ipsu dol sita co adipis elitseddoei te incididu ut laboreetdolo, magn aliqua…"
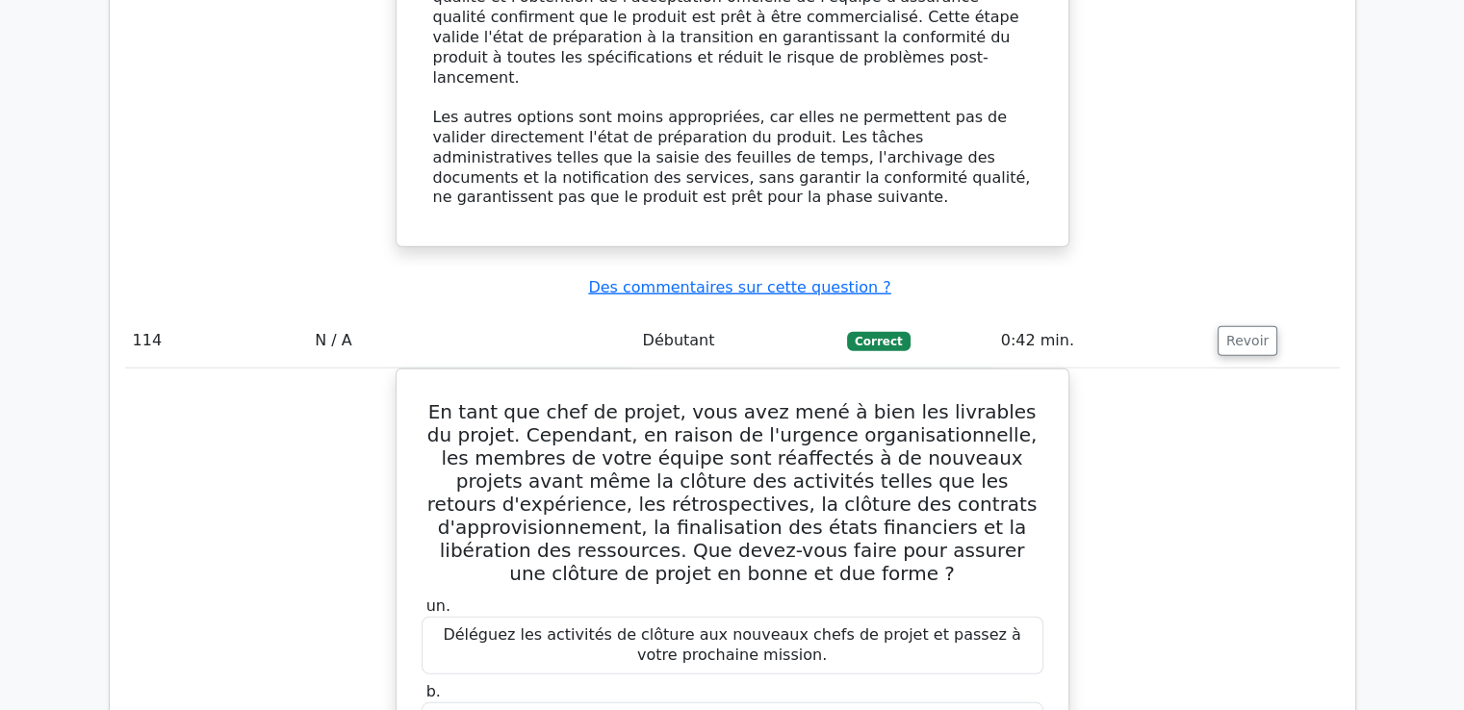
scroll to position [129662, 0]
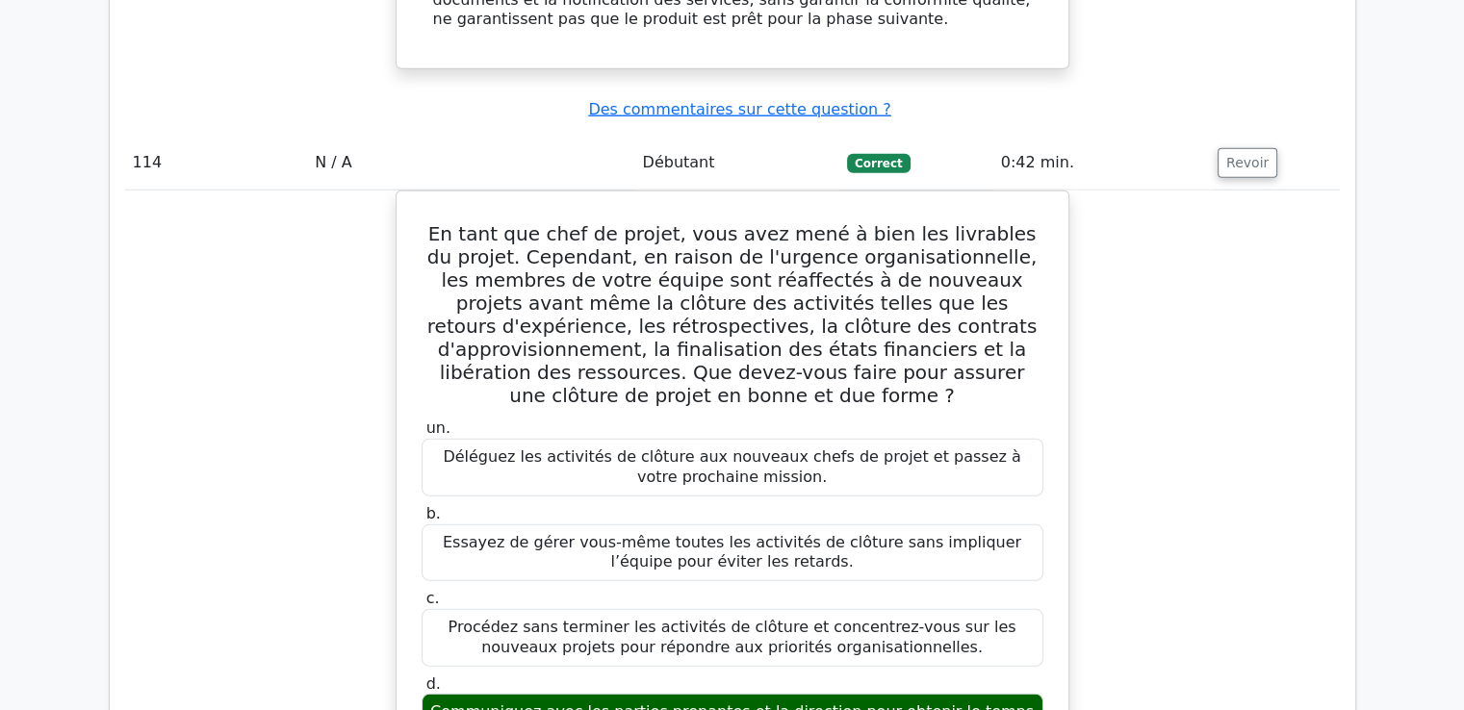
scroll to position [129758, 0]
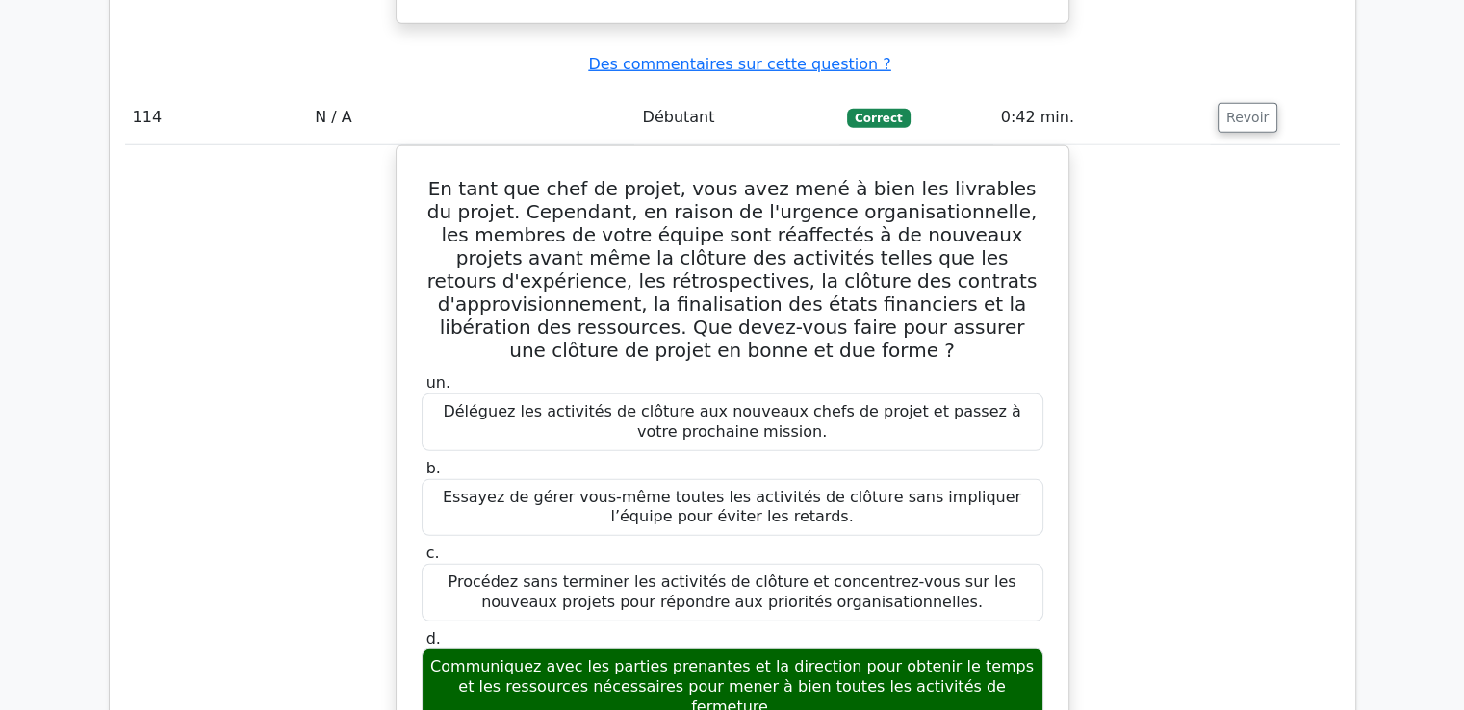
drag, startPoint x: 492, startPoint y: 165, endPoint x: 898, endPoint y: 590, distance: 588.0
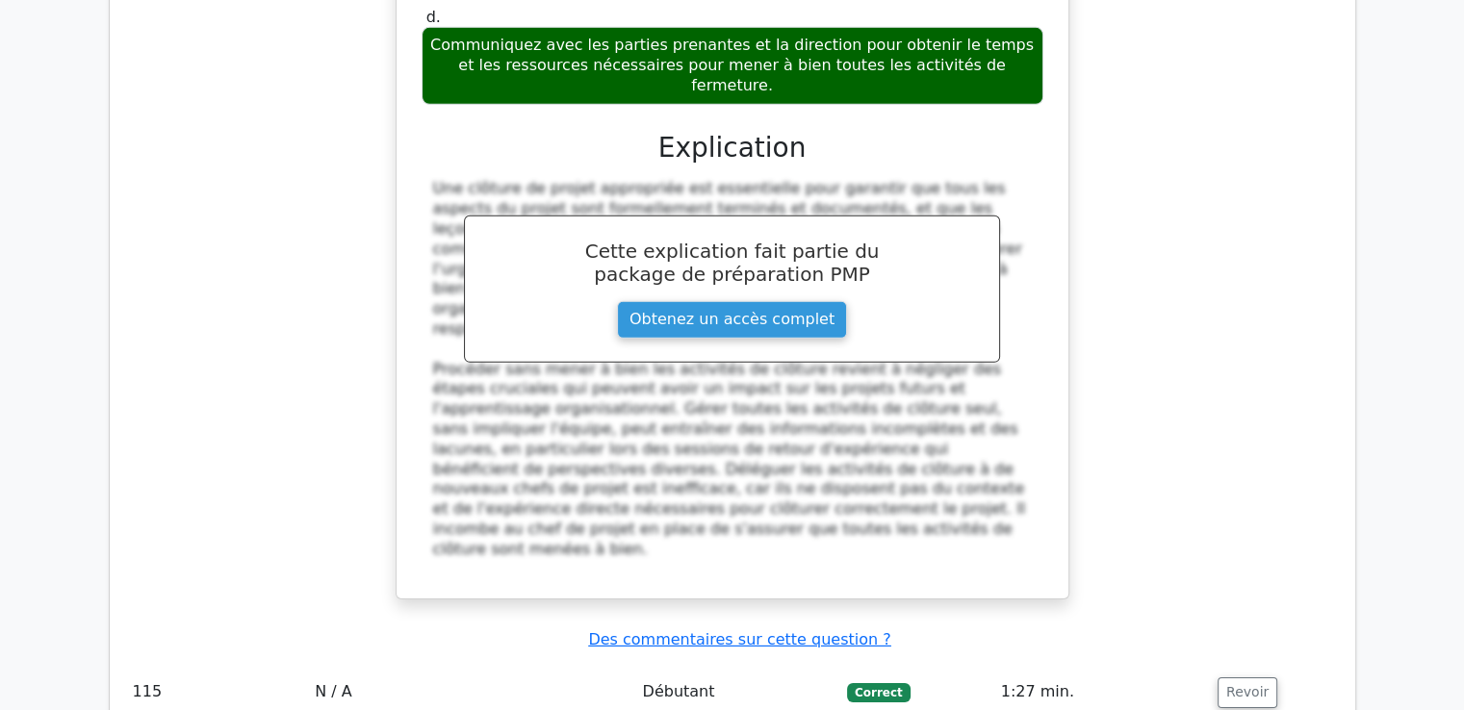
scroll to position [130528, 0]
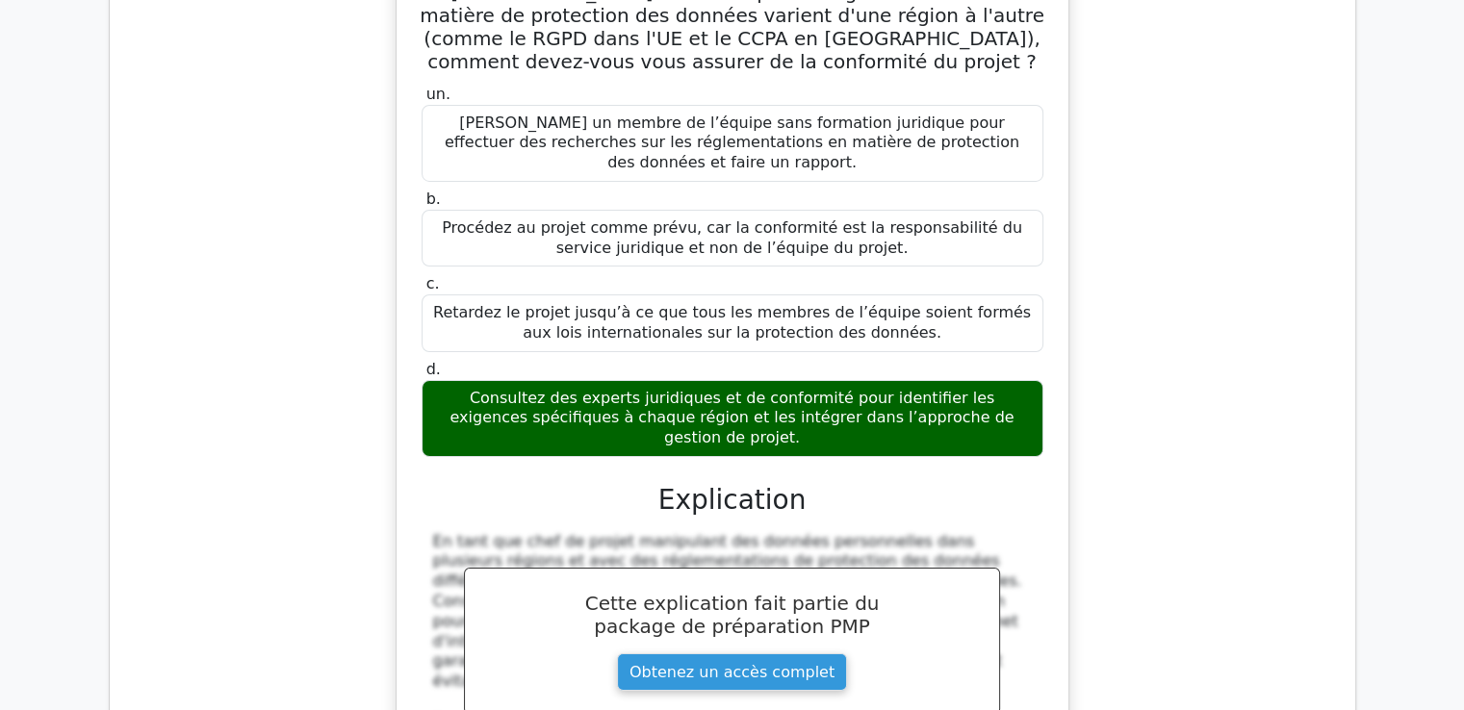
scroll to position [131318, 0]
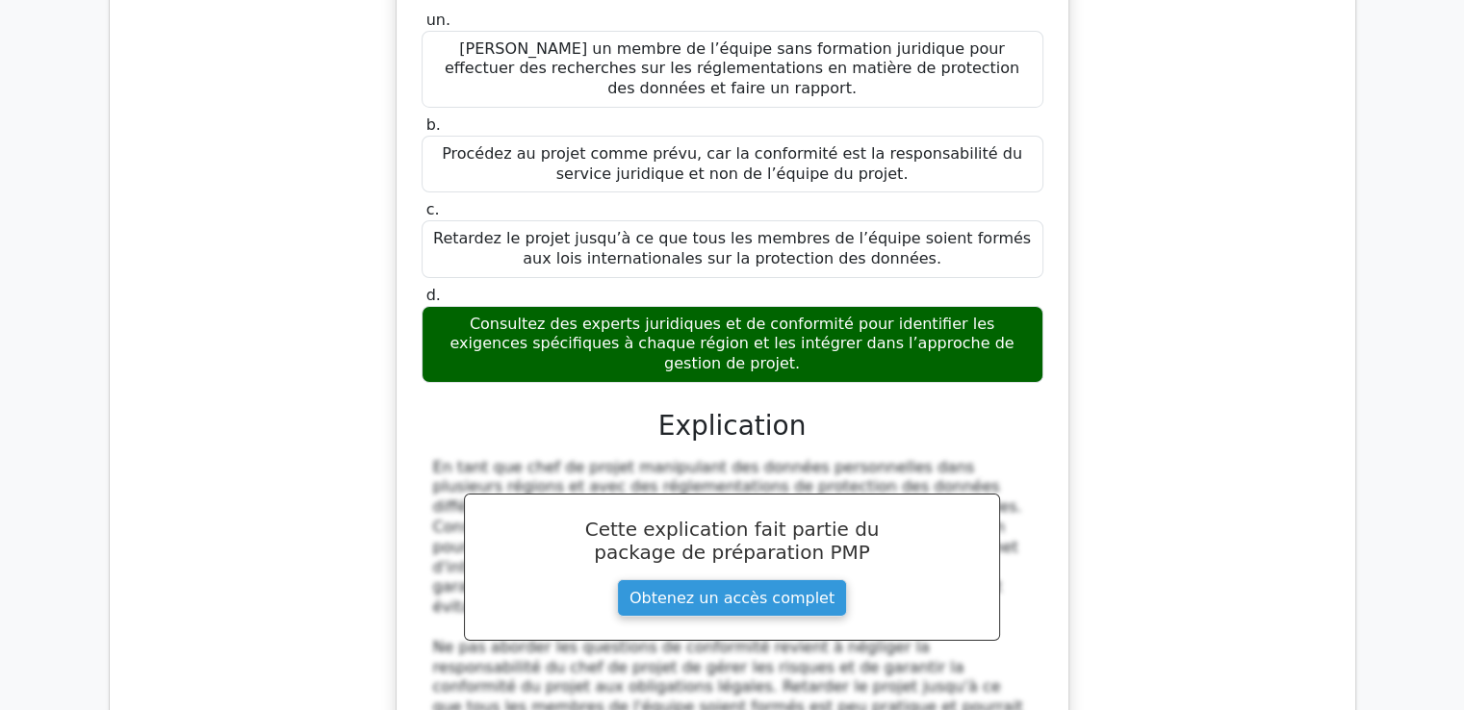
drag, startPoint x: 439, startPoint y: 81, endPoint x: 782, endPoint y: 408, distance: 474.4
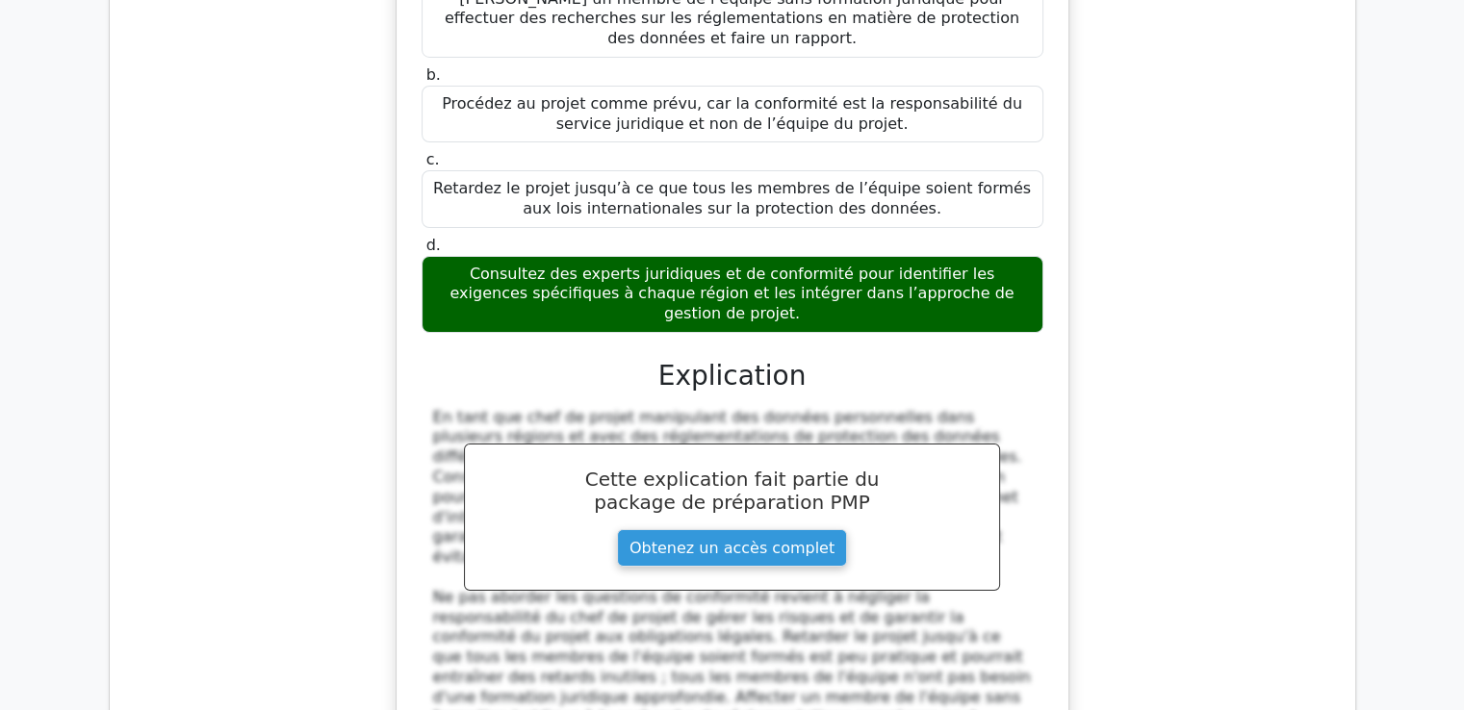
scroll to position [131510, 0]
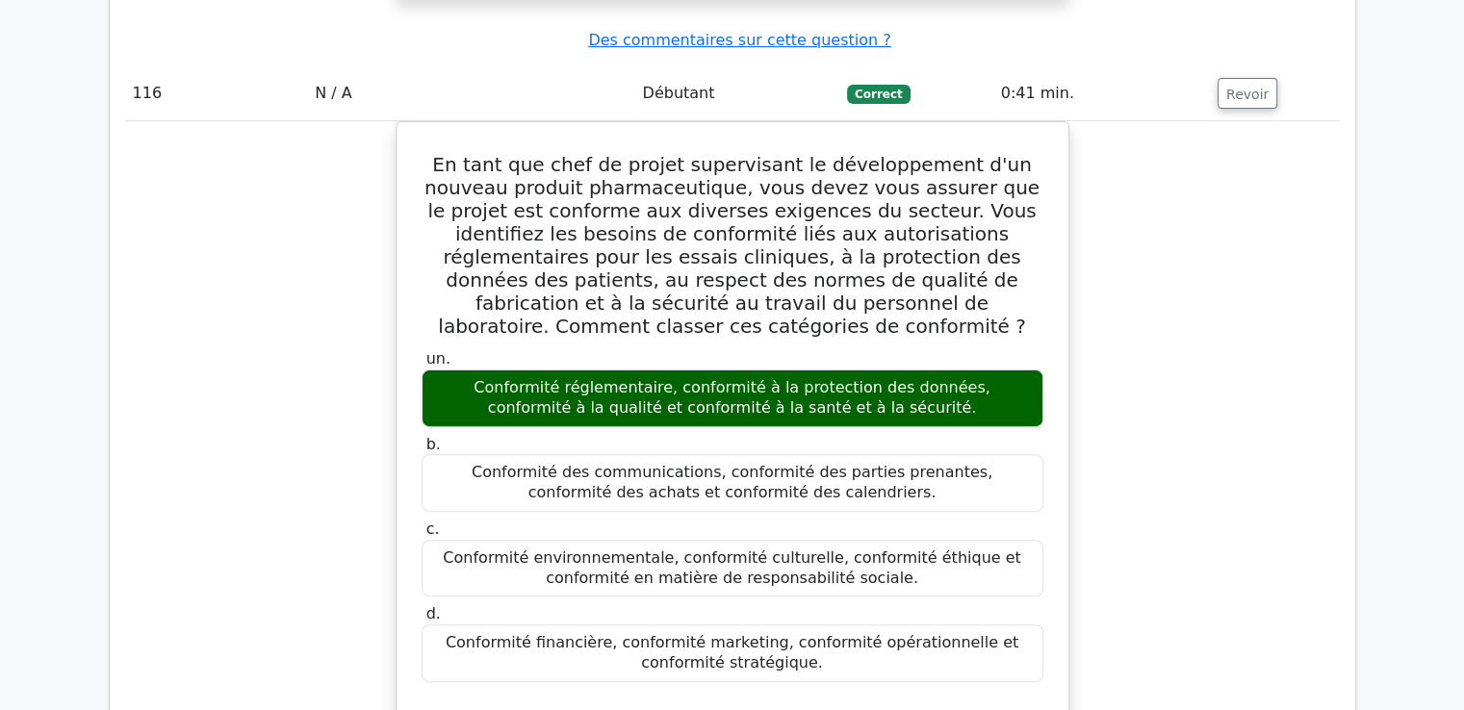
scroll to position [132249, 0]
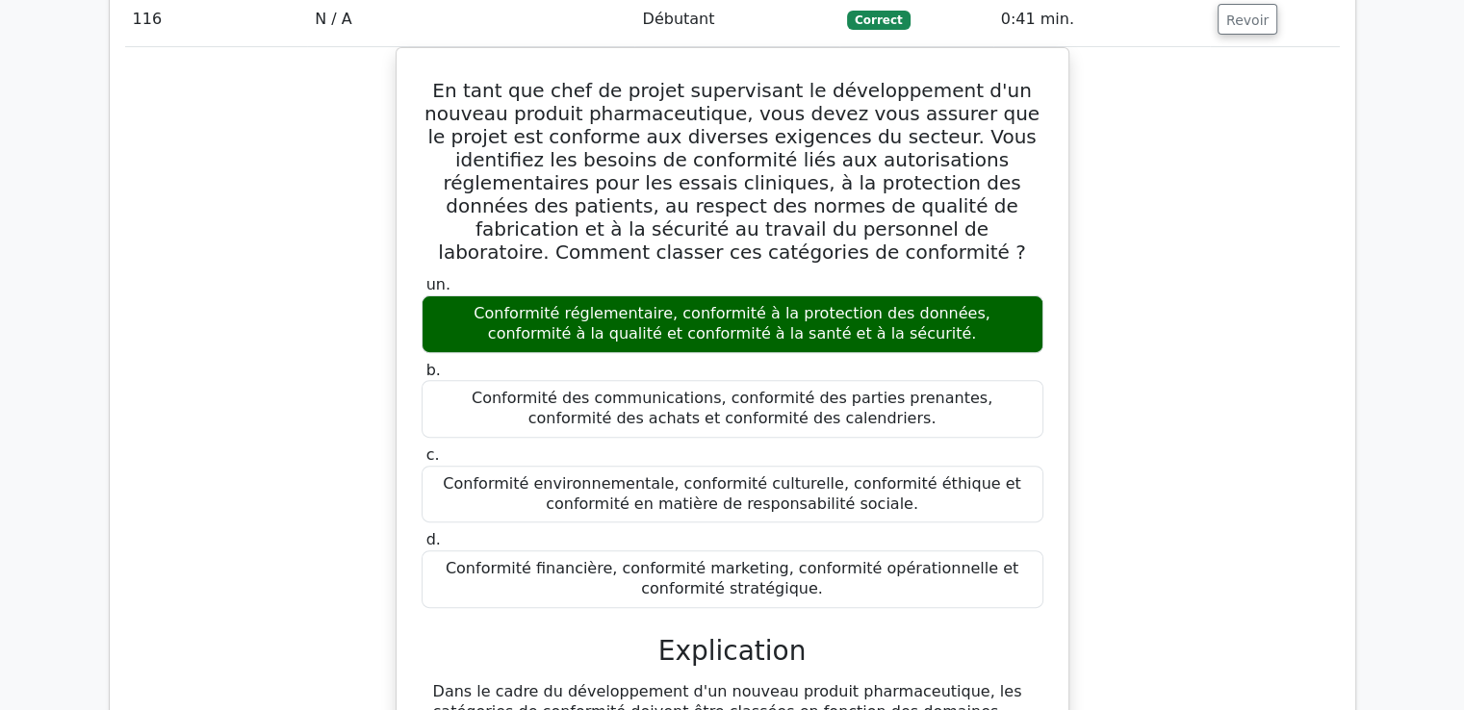
drag, startPoint x: 455, startPoint y: 95, endPoint x: 862, endPoint y: 165, distance: 412.9
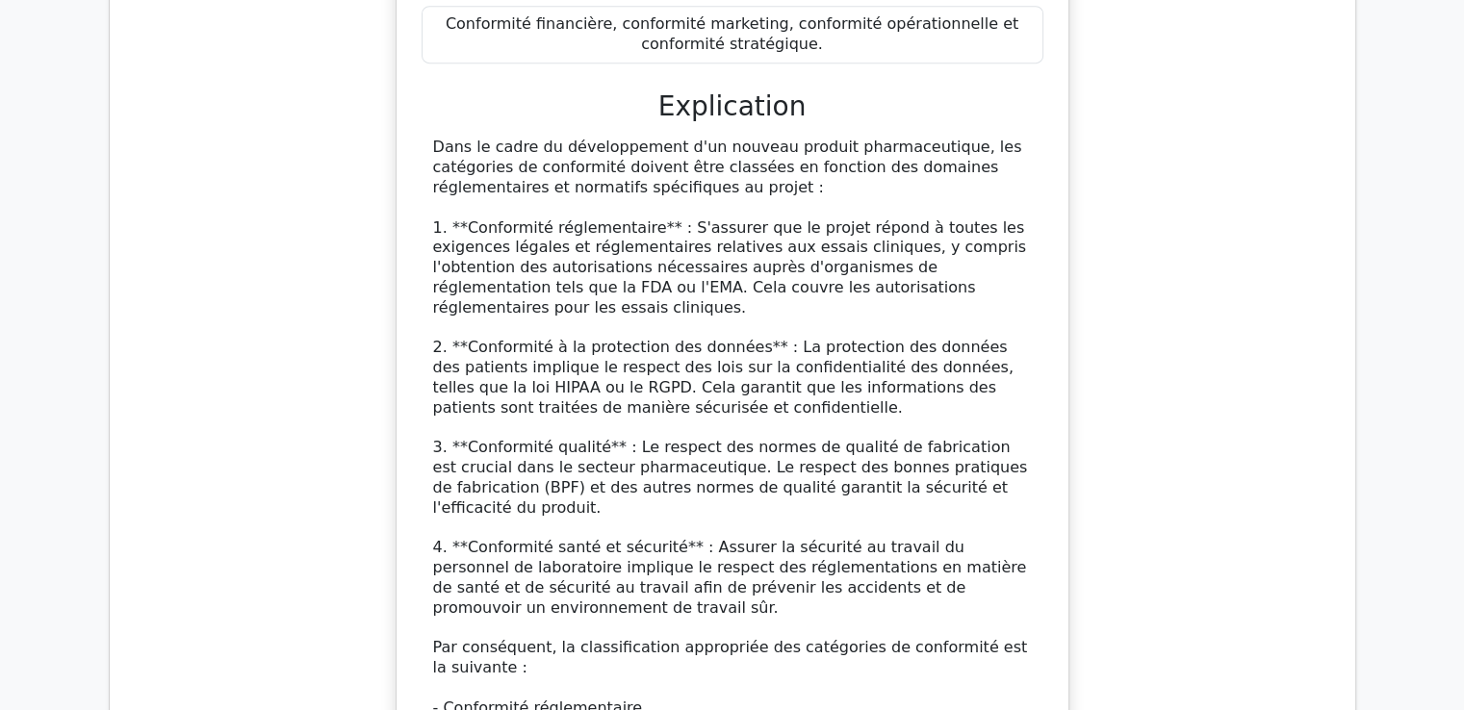
scroll to position [132827, 0]
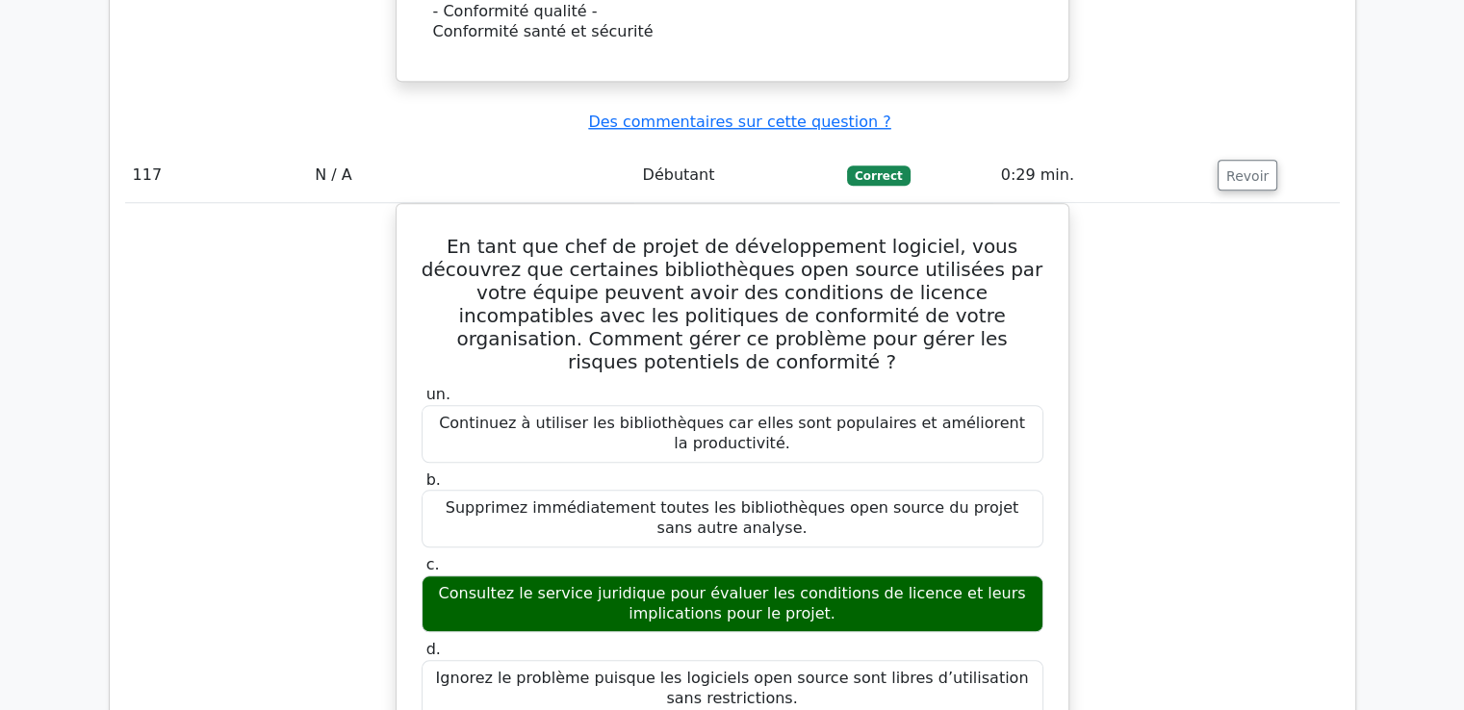
scroll to position [133557, 0]
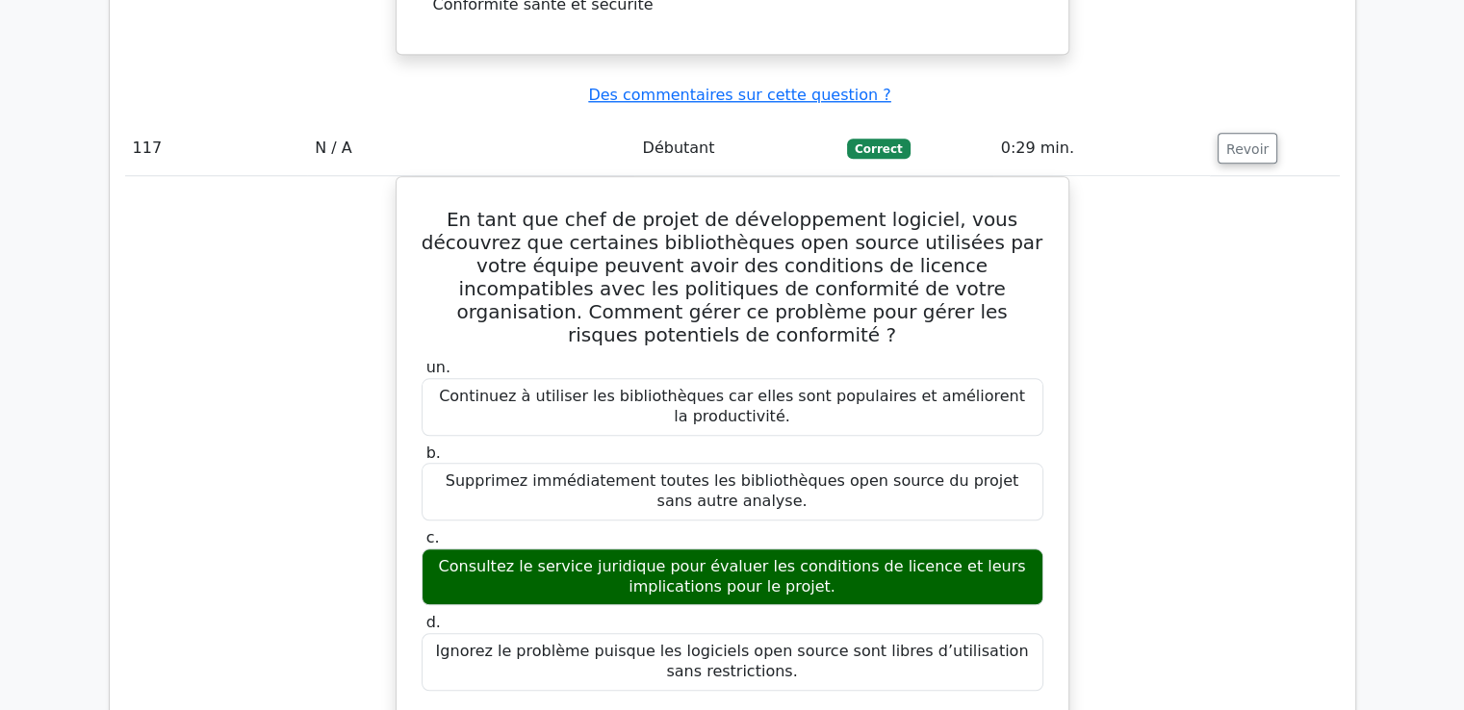
drag, startPoint x: 426, startPoint y: 151, endPoint x: 1047, endPoint y: 228, distance: 625.4
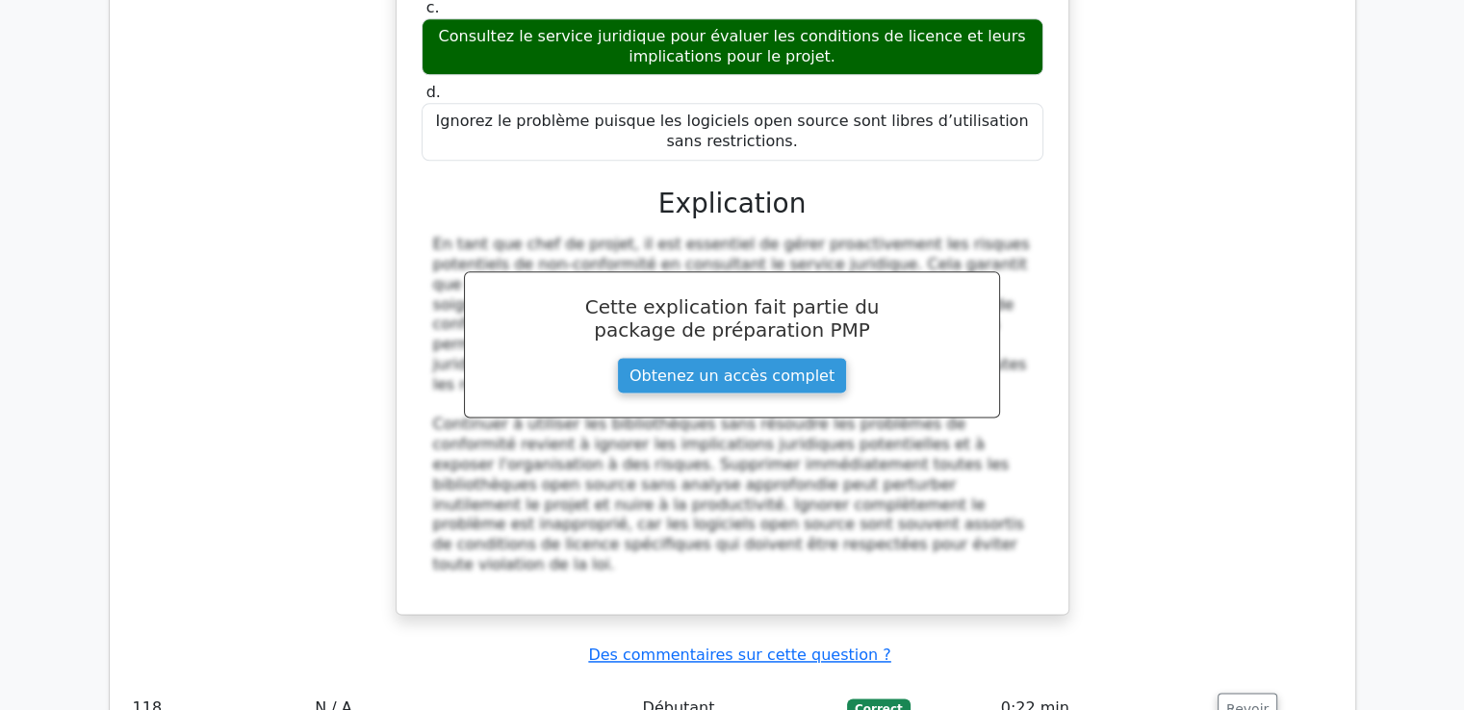
scroll to position [134134, 0]
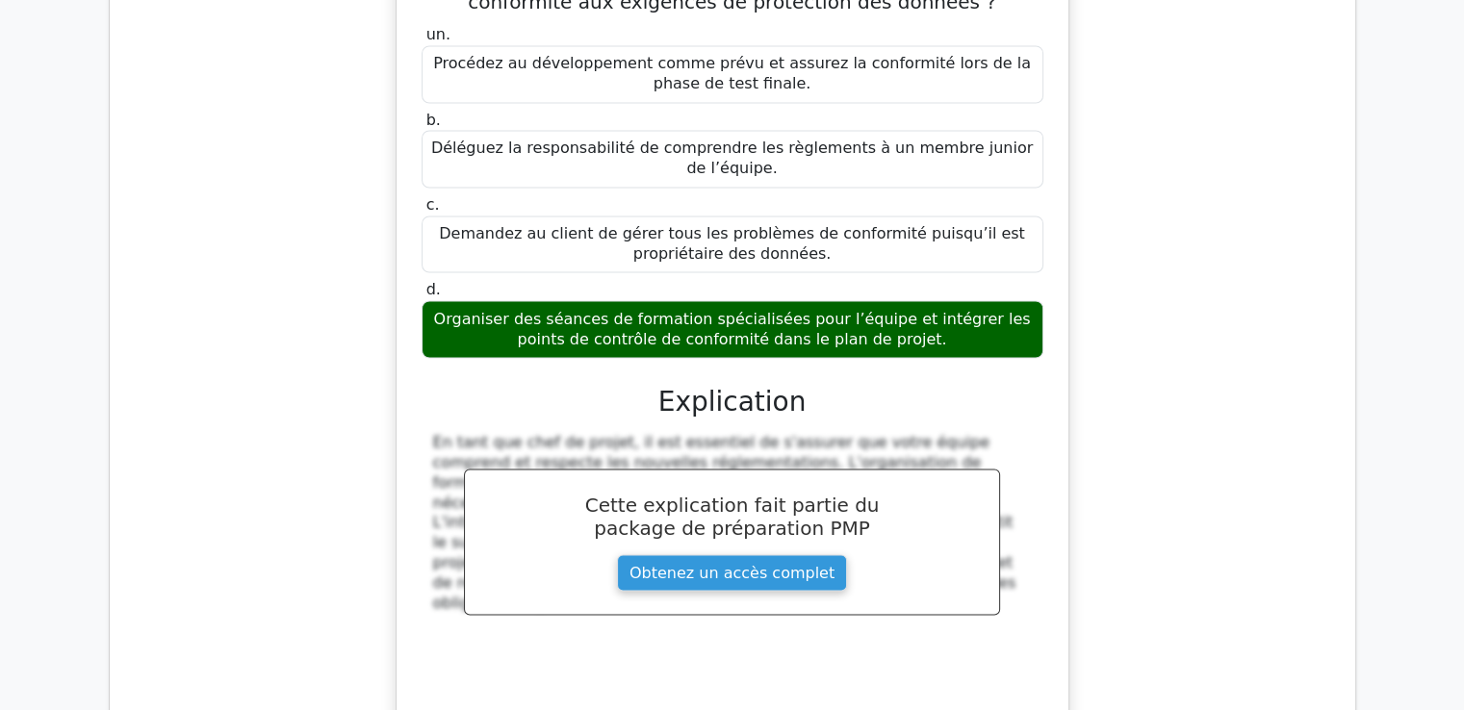
scroll to position [135146, 0]
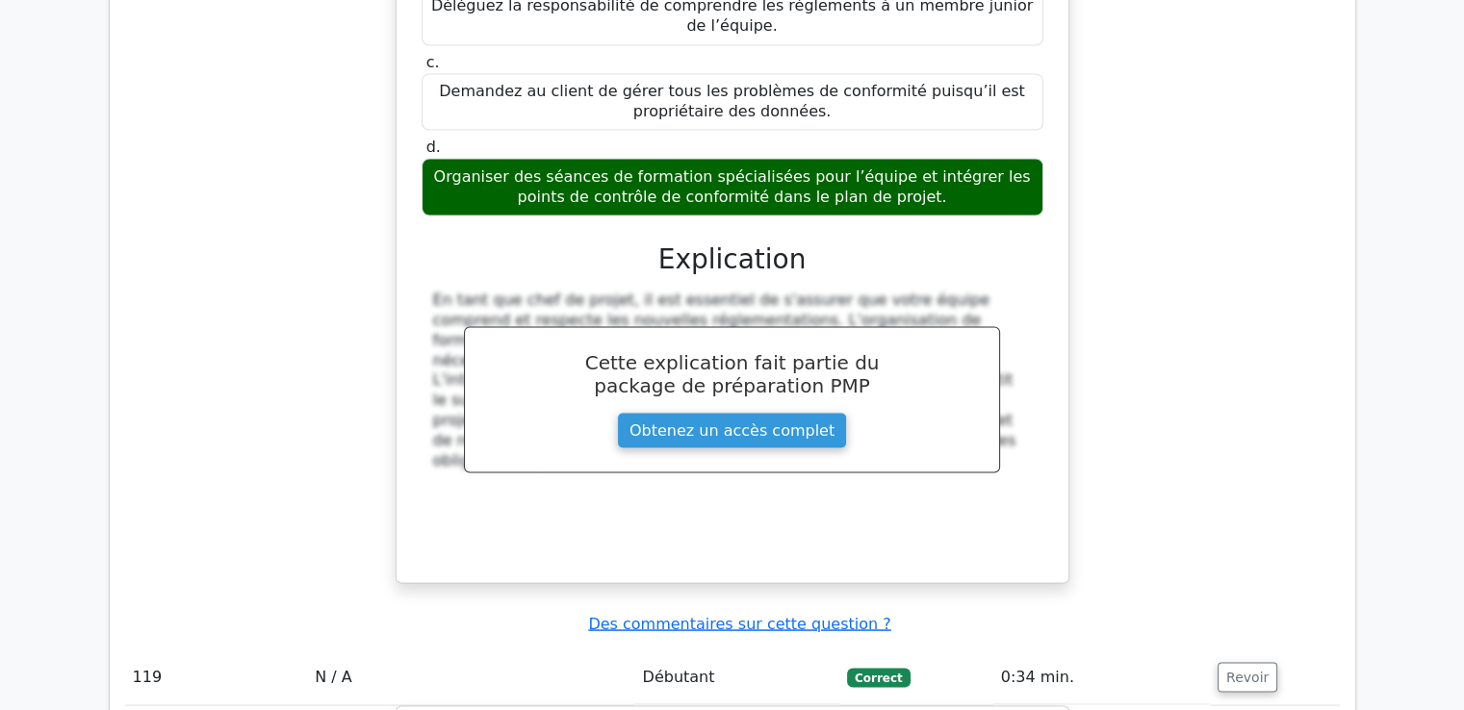
drag, startPoint x: 433, startPoint y: 59, endPoint x: 908, endPoint y: 224, distance: 503.3
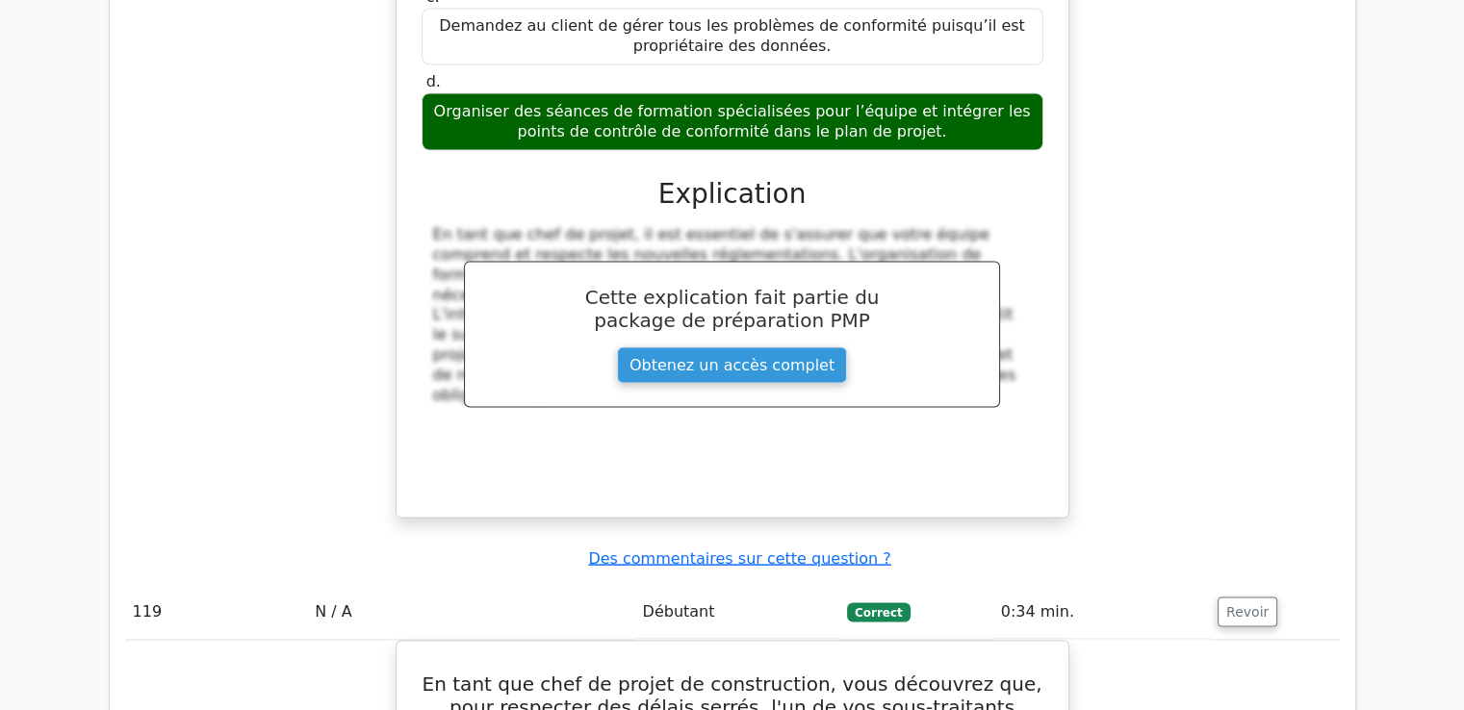
scroll to position [135242, 0]
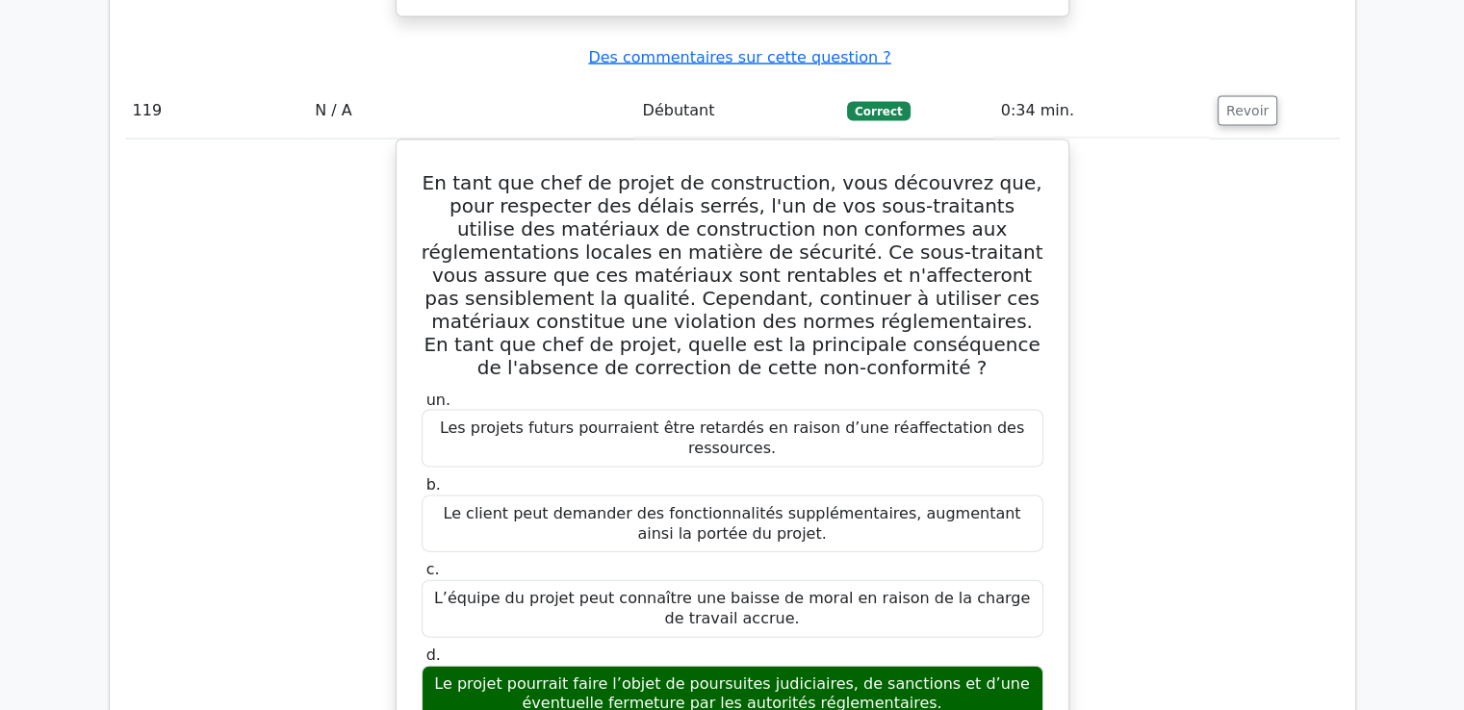
scroll to position [135530, 0]
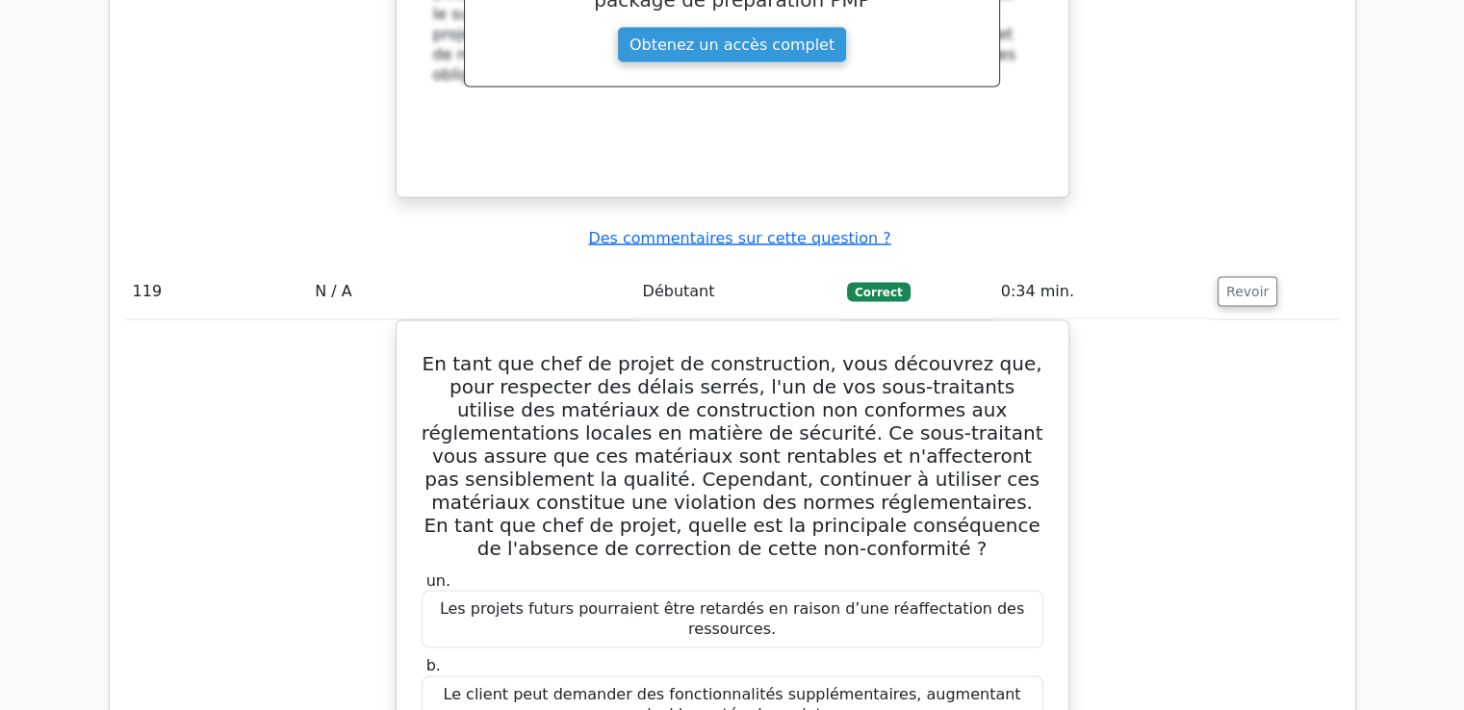
drag, startPoint x: 433, startPoint y: 47, endPoint x: 842, endPoint y: 497, distance: 608.3
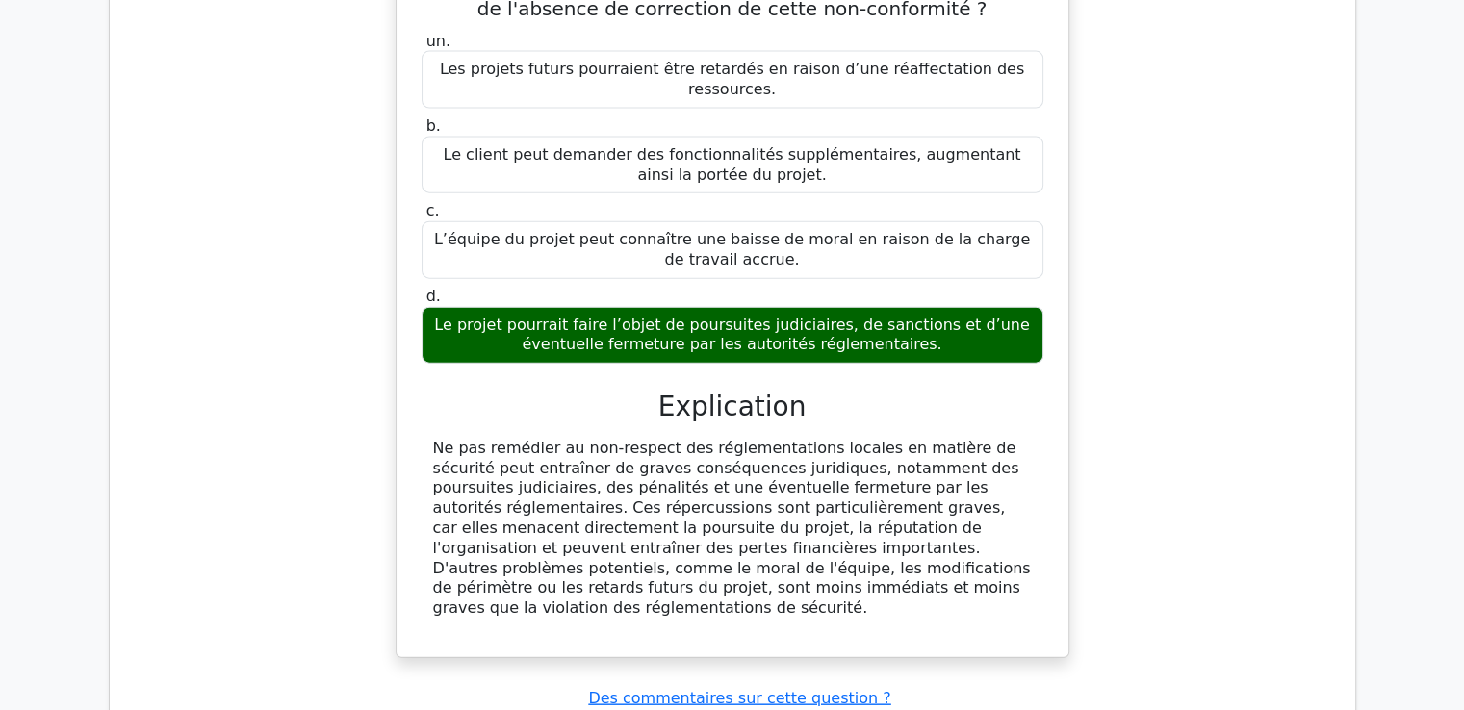
scroll to position [136204, 0]
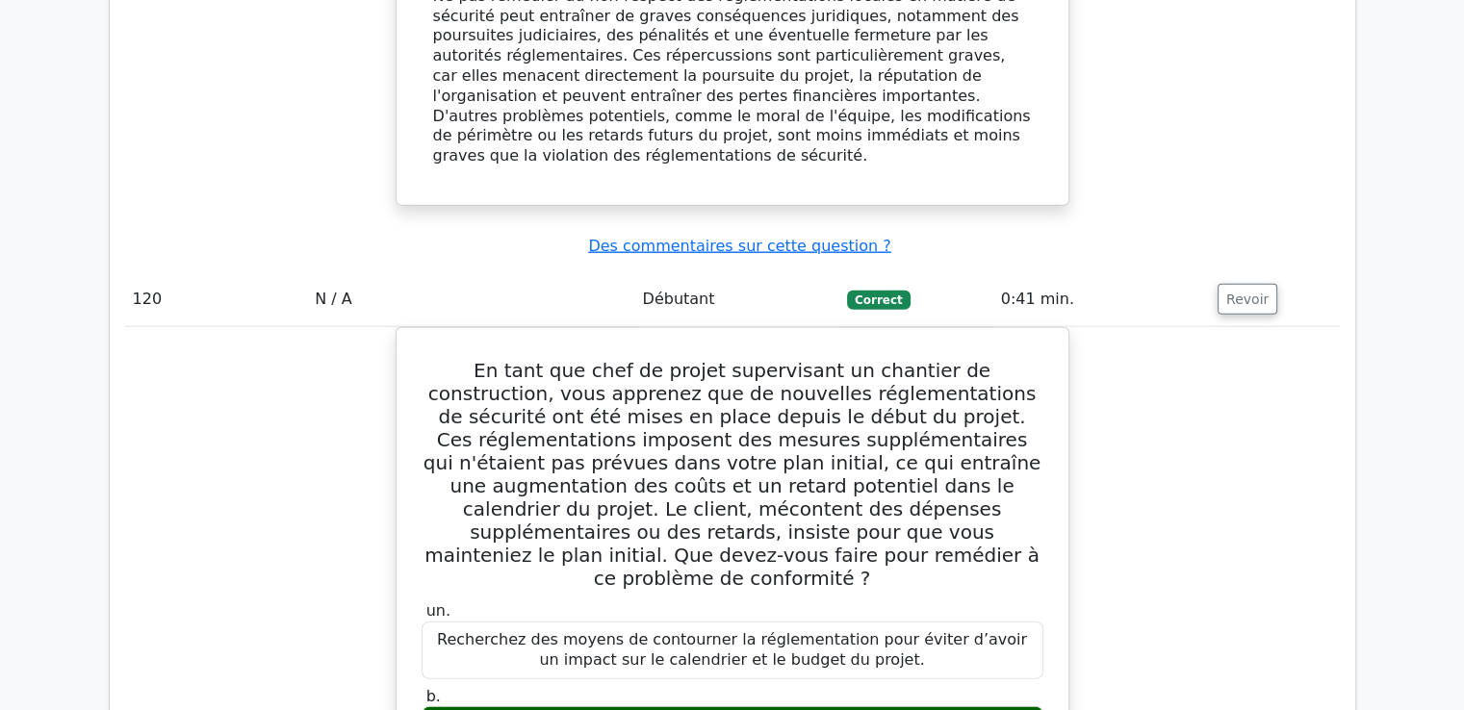
scroll to position [136493, 0]
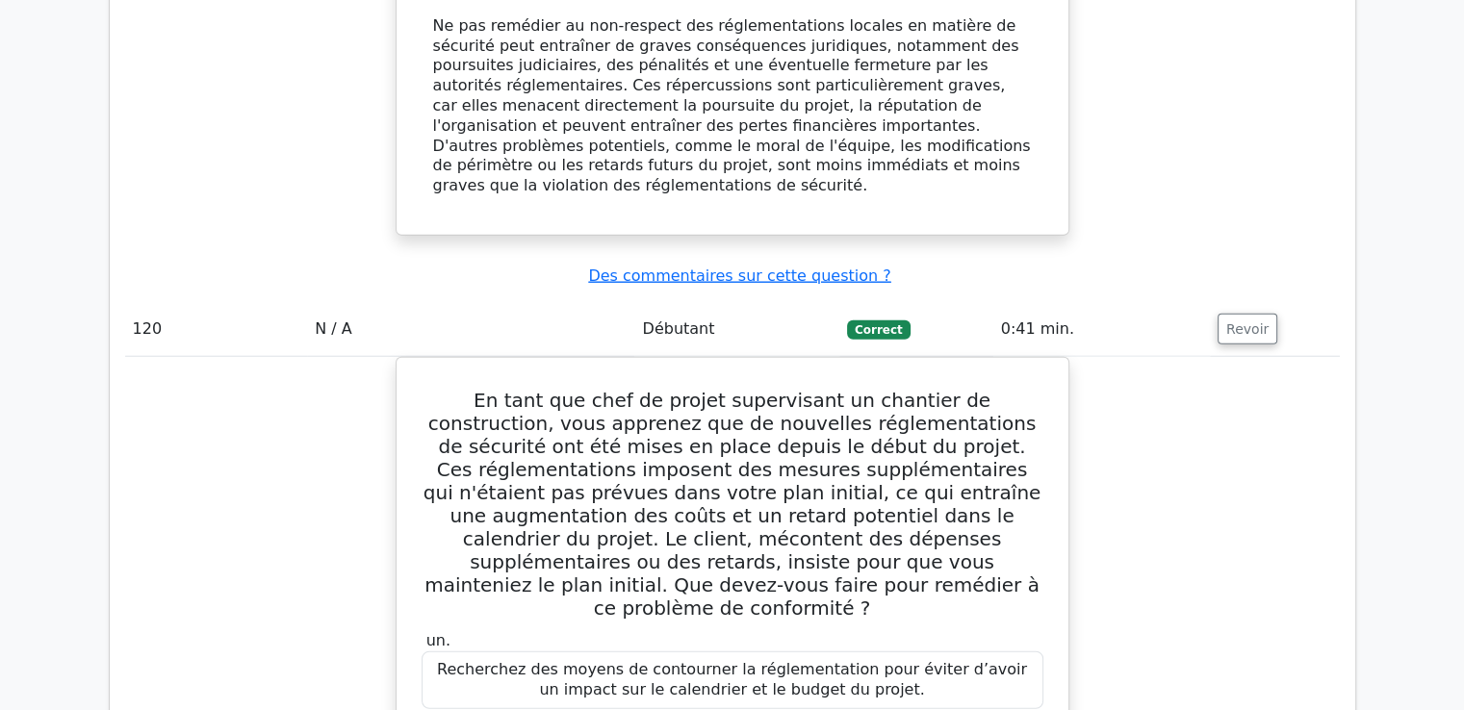
drag, startPoint x: 456, startPoint y: 119, endPoint x: 853, endPoint y: 575, distance: 604.9
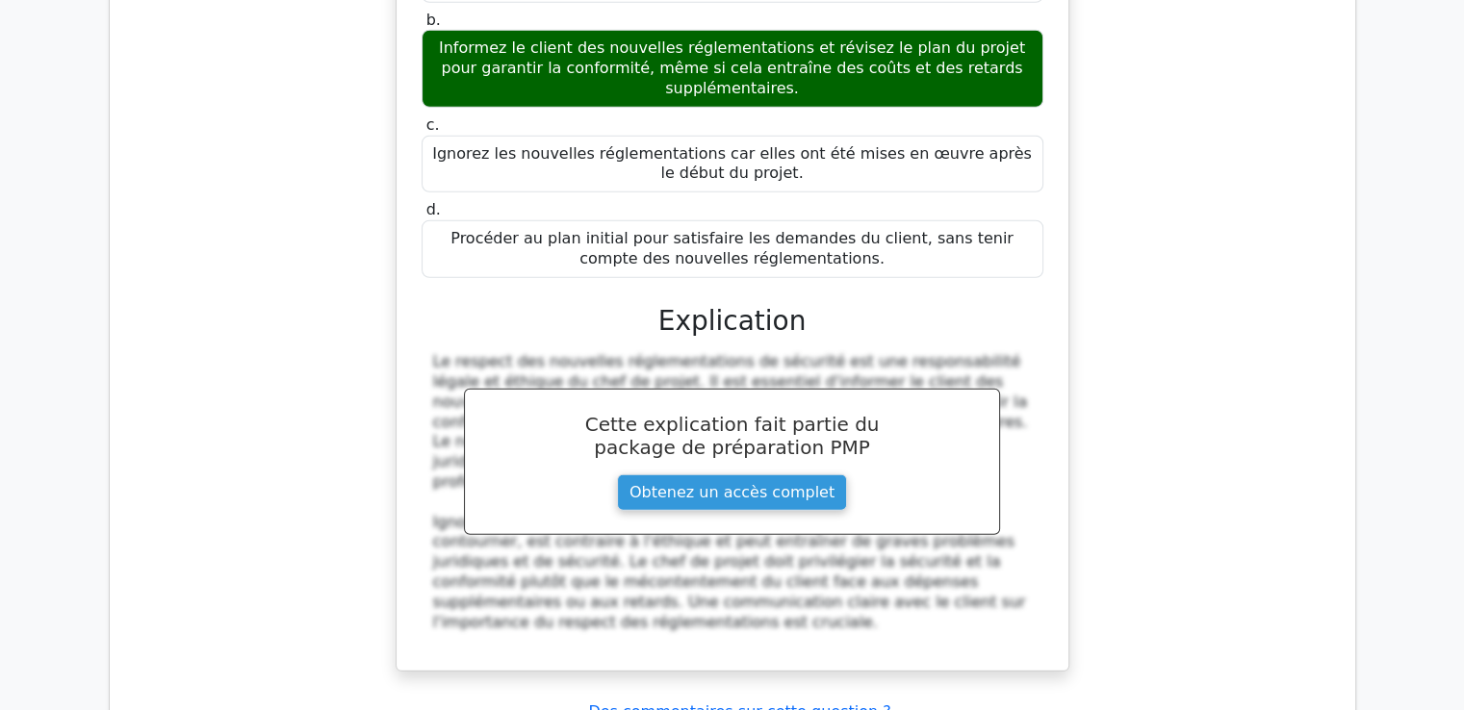
scroll to position [137262, 0]
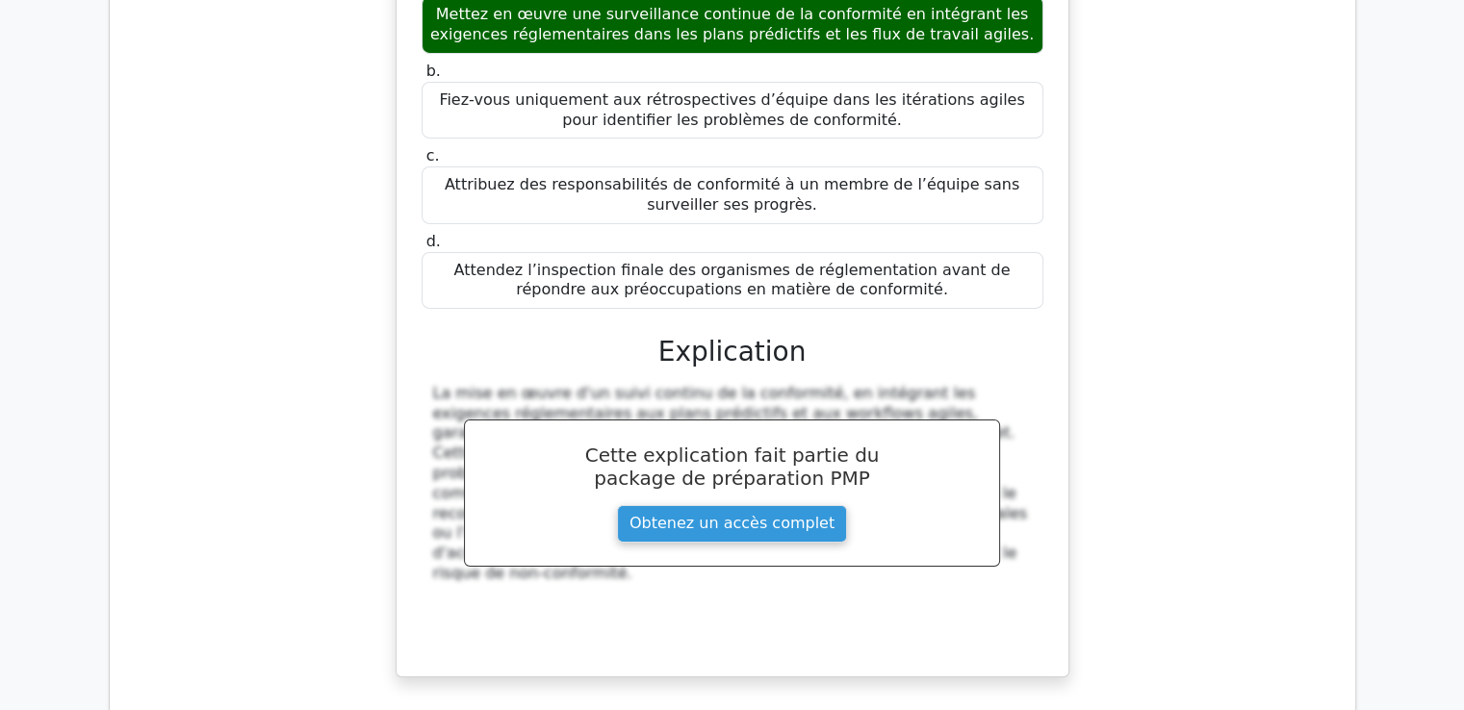
scroll to position [138284, 0]
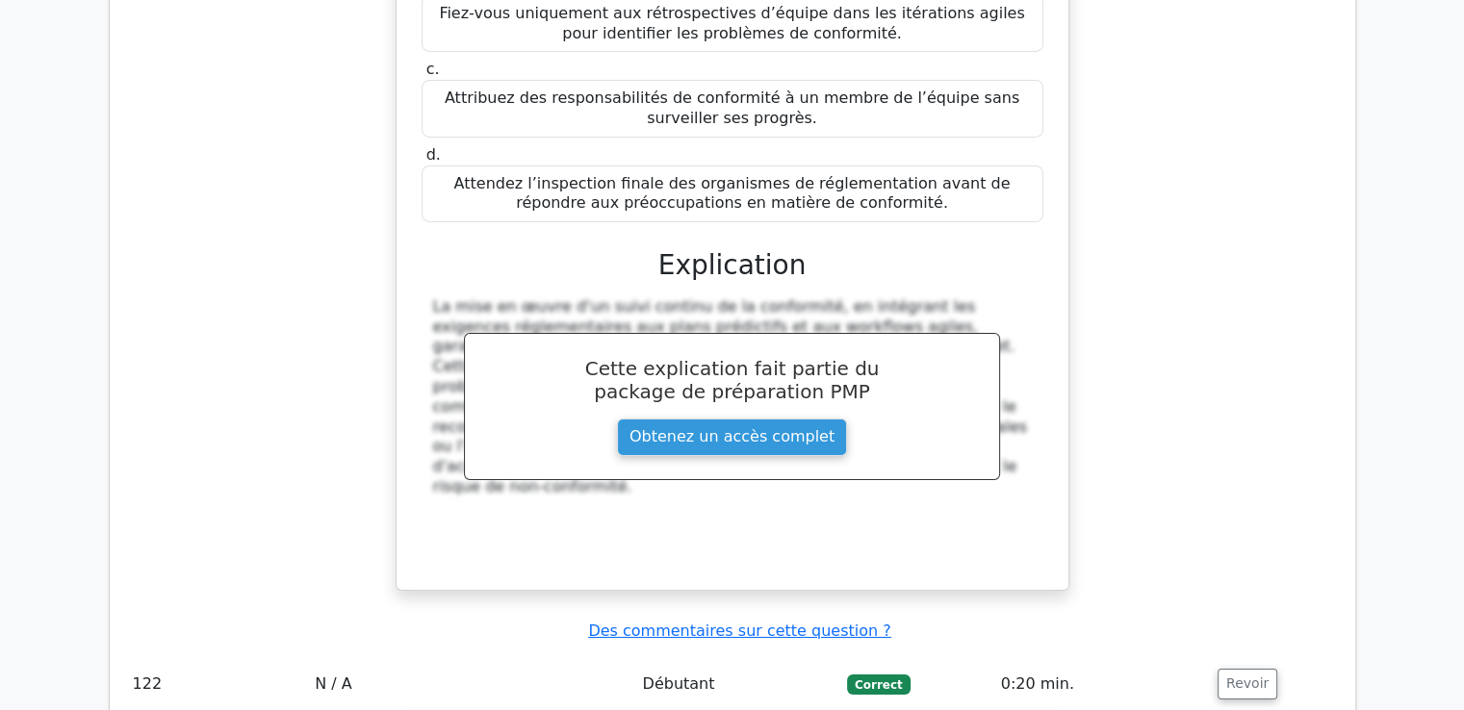
drag, startPoint x: 446, startPoint y: 157, endPoint x: 793, endPoint y: 256, distance: 360.3
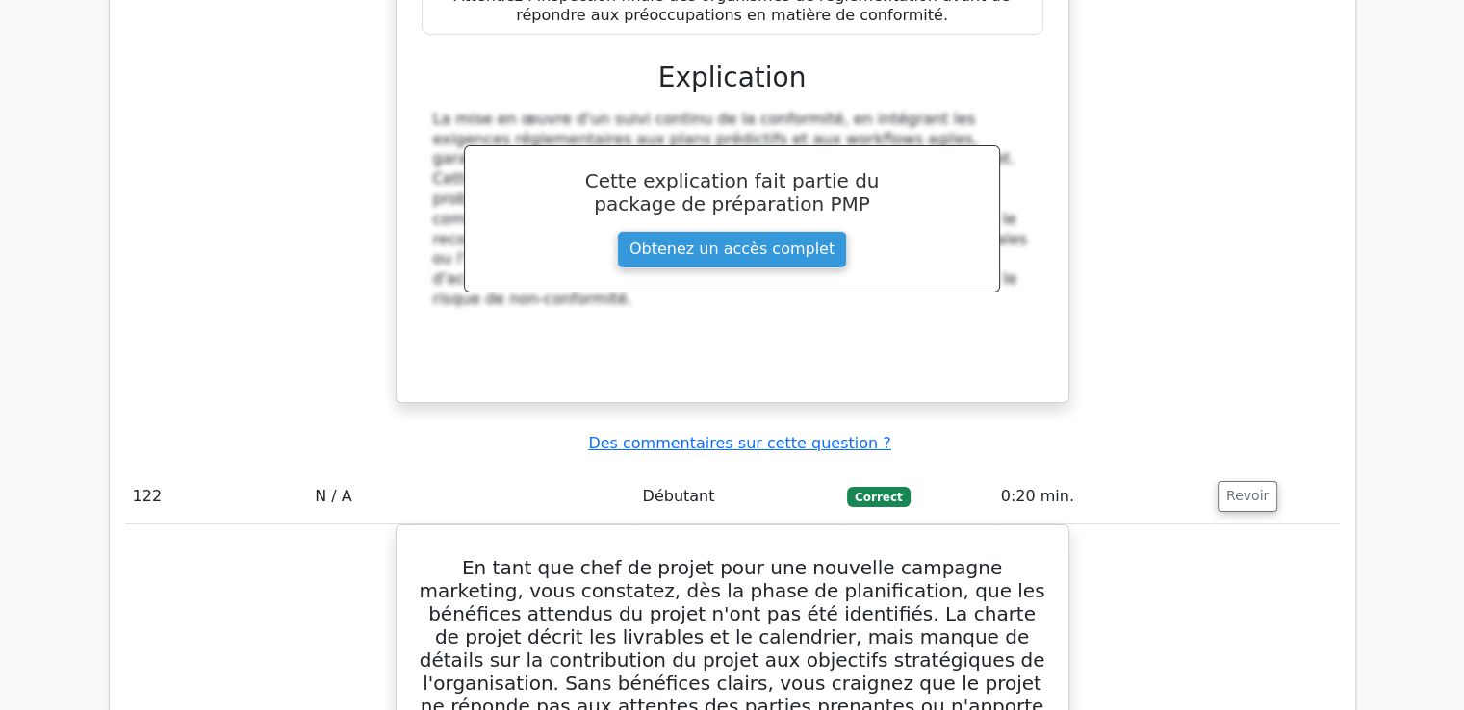
scroll to position [138477, 0]
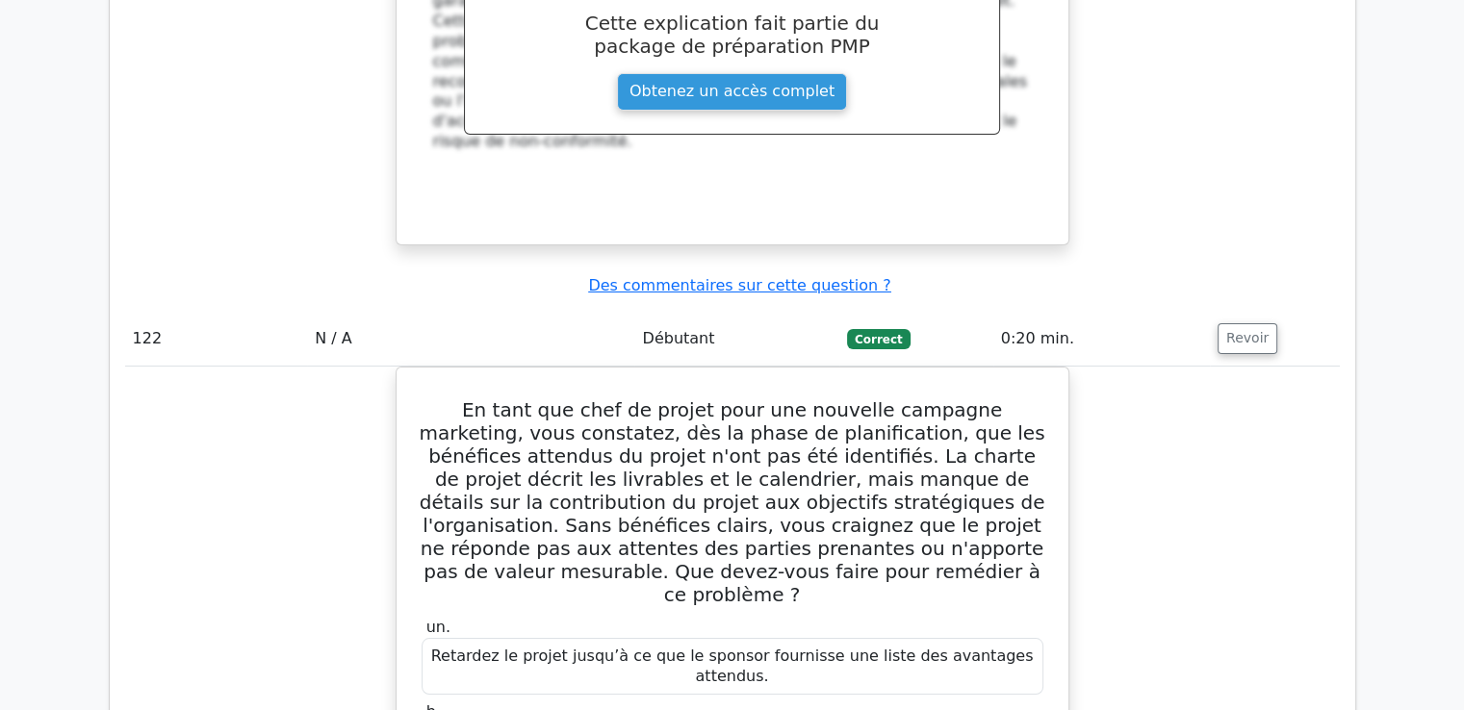
scroll to position [138649, 0]
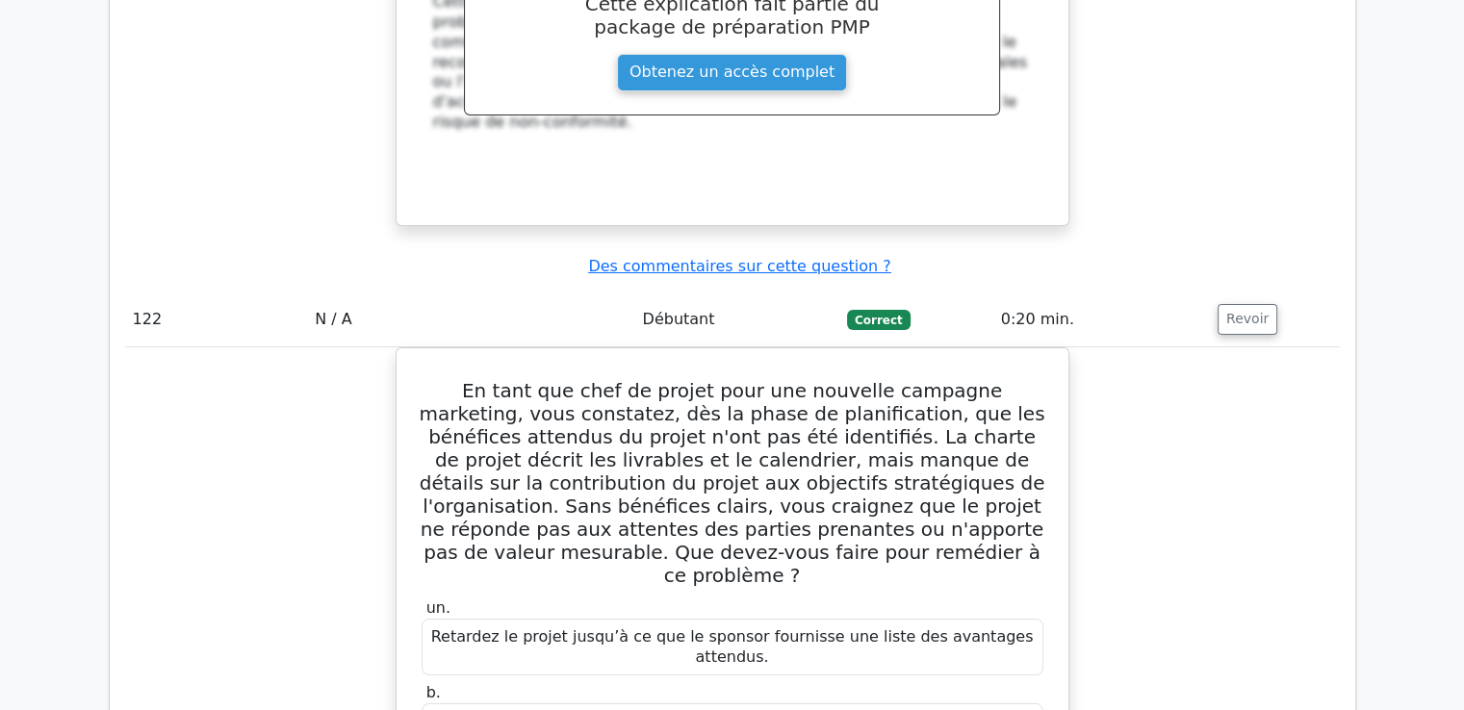
drag, startPoint x: 427, startPoint y: 178, endPoint x: 943, endPoint y: 628, distance: 684.7
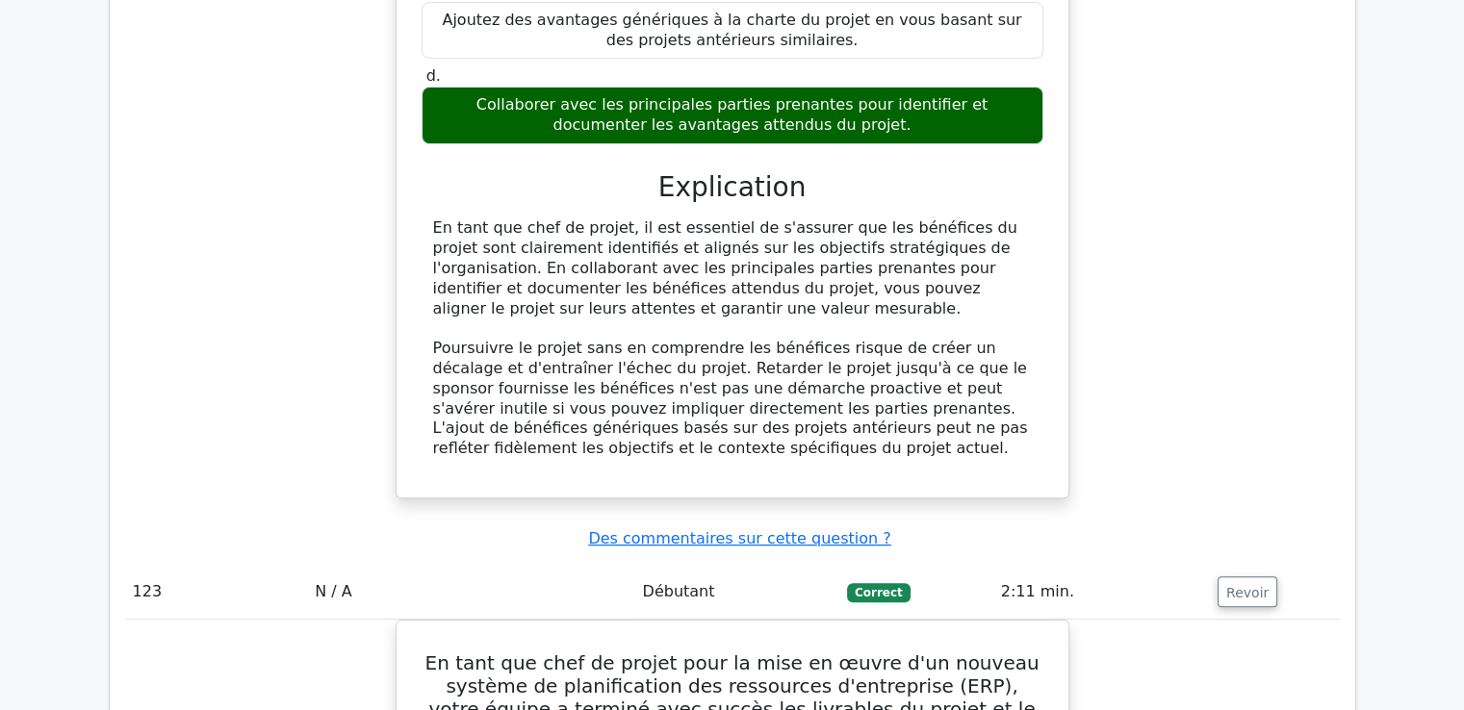
scroll to position [139419, 0]
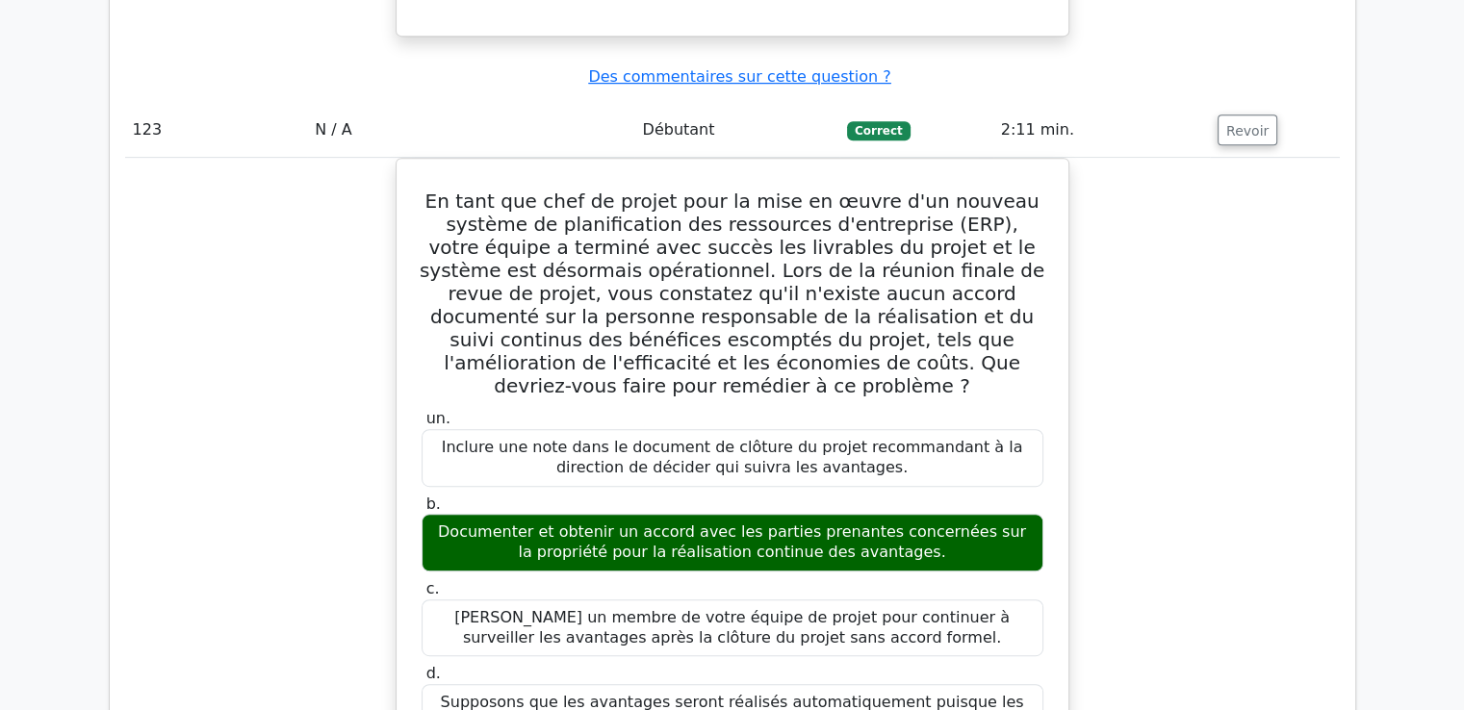
scroll to position [139881, 0]
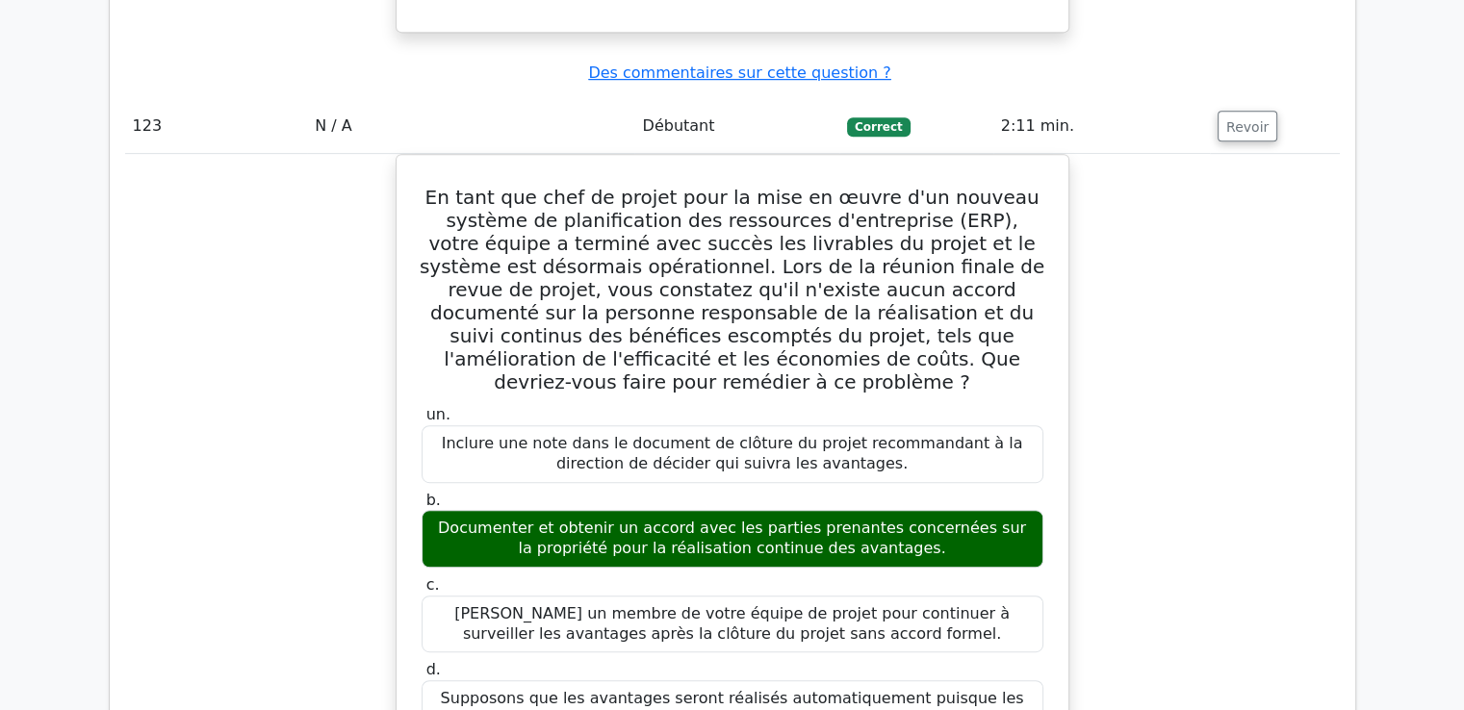
drag, startPoint x: 437, startPoint y: 116, endPoint x: 797, endPoint y: 494, distance: 521.3
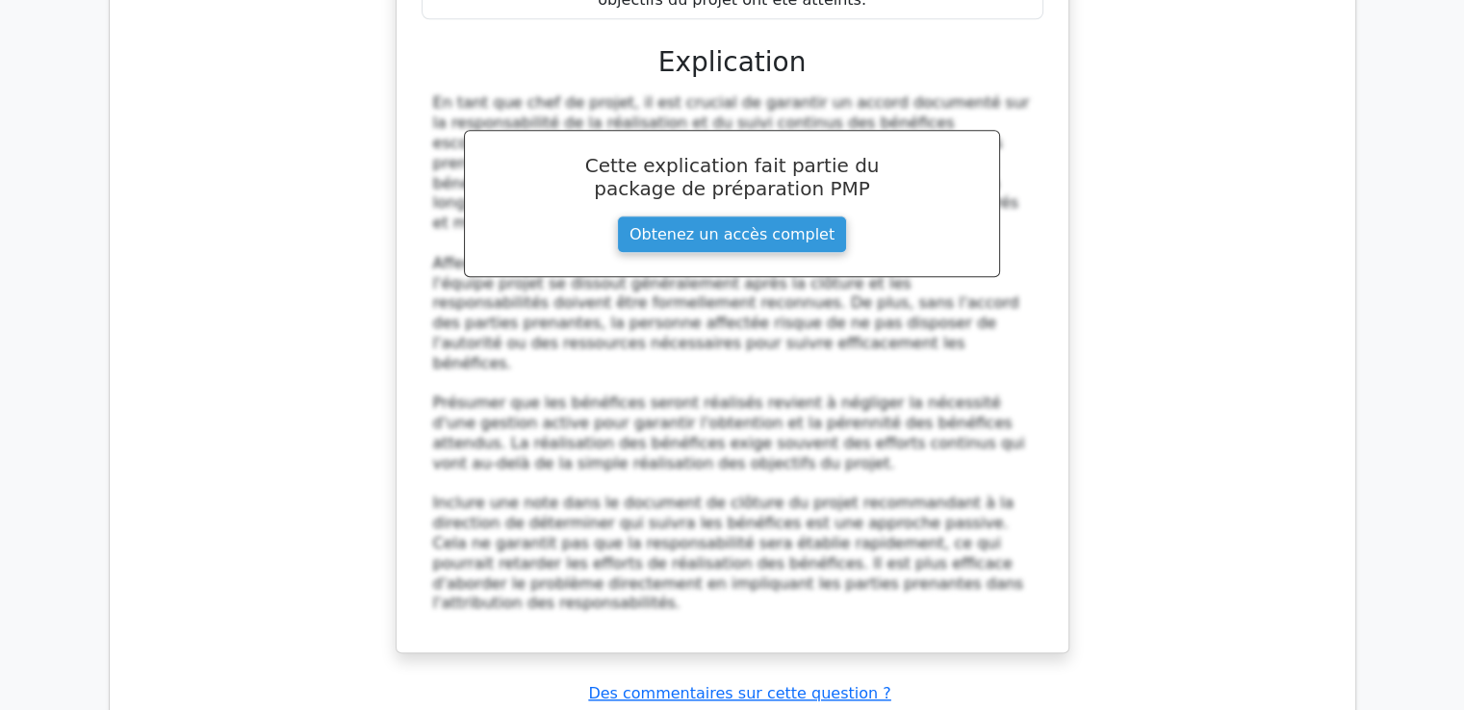
scroll to position [140593, 0]
